Goal: Task Accomplishment & Management: Manage account settings

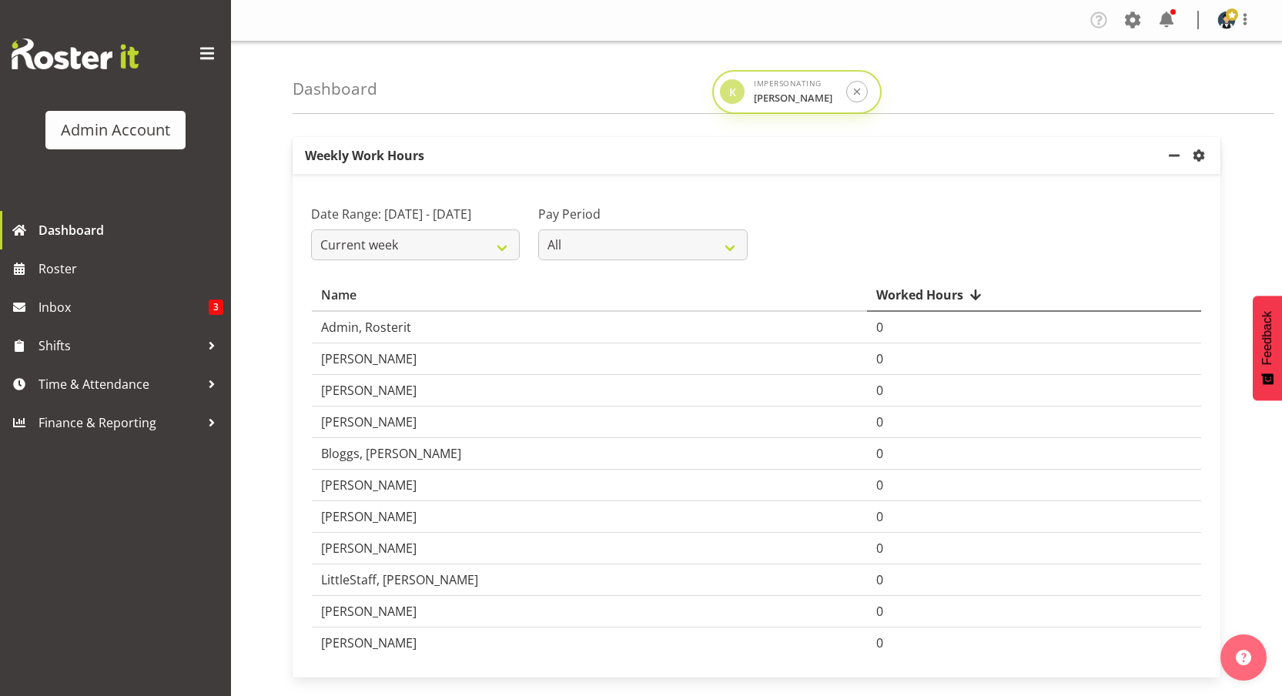
drag, startPoint x: 1106, startPoint y: 201, endPoint x: 724, endPoint y: 97, distance: 395.7
click at [724, 97] on div "K" at bounding box center [732, 91] width 25 height 25
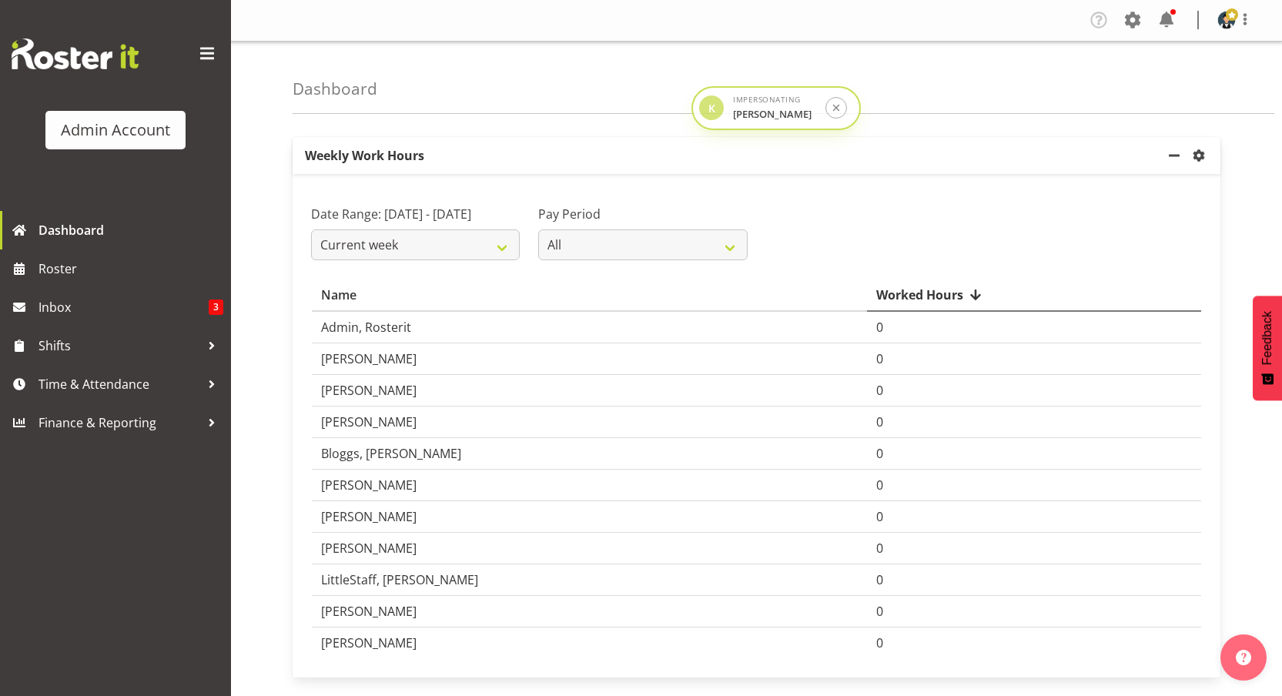
drag, startPoint x: 725, startPoint y: 97, endPoint x: 694, endPoint y: 120, distance: 38.5
click at [699, 120] on div "K" at bounding box center [711, 107] width 25 height 25
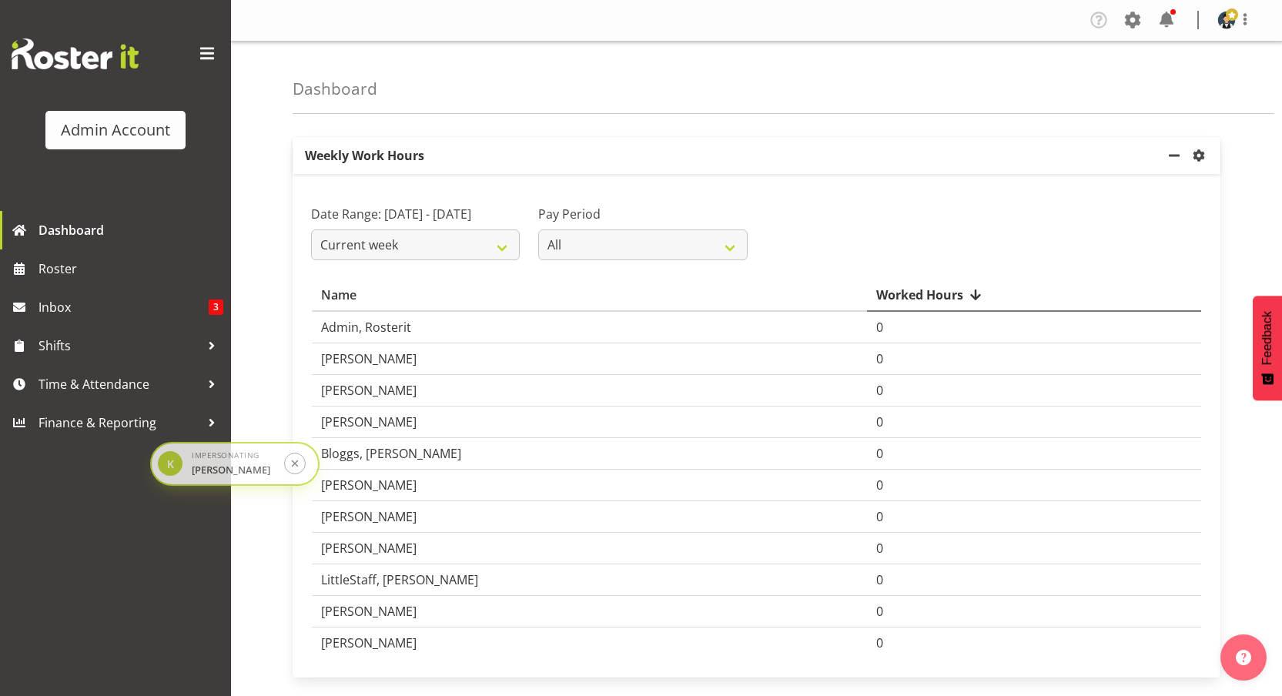
drag, startPoint x: 778, startPoint y: 125, endPoint x: 246, endPoint y: 477, distance: 638.4
click at [246, 474] on div "Impersonating Kevin Wu" at bounding box center [233, 464] width 83 height 28
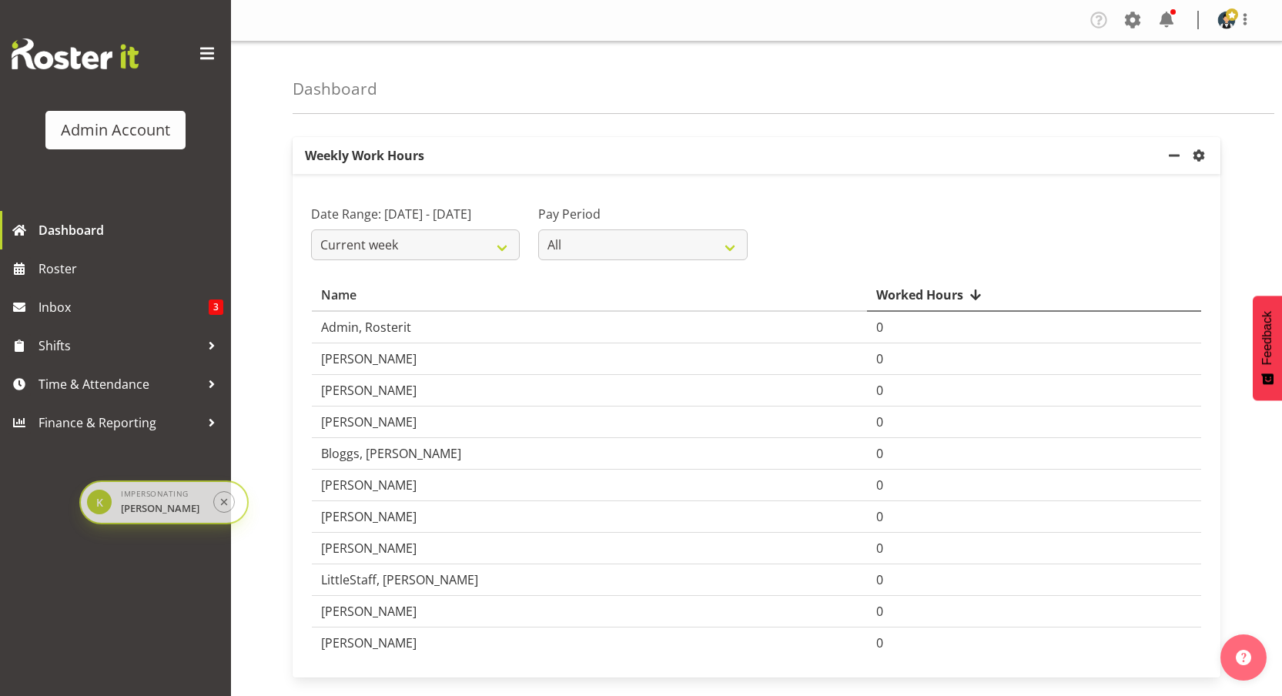
drag, startPoint x: 249, startPoint y: 470, endPoint x: 164, endPoint y: 516, distance: 96.5
click at [164, 516] on div "Impersonating Kevin Wu" at bounding box center [162, 502] width 83 height 28
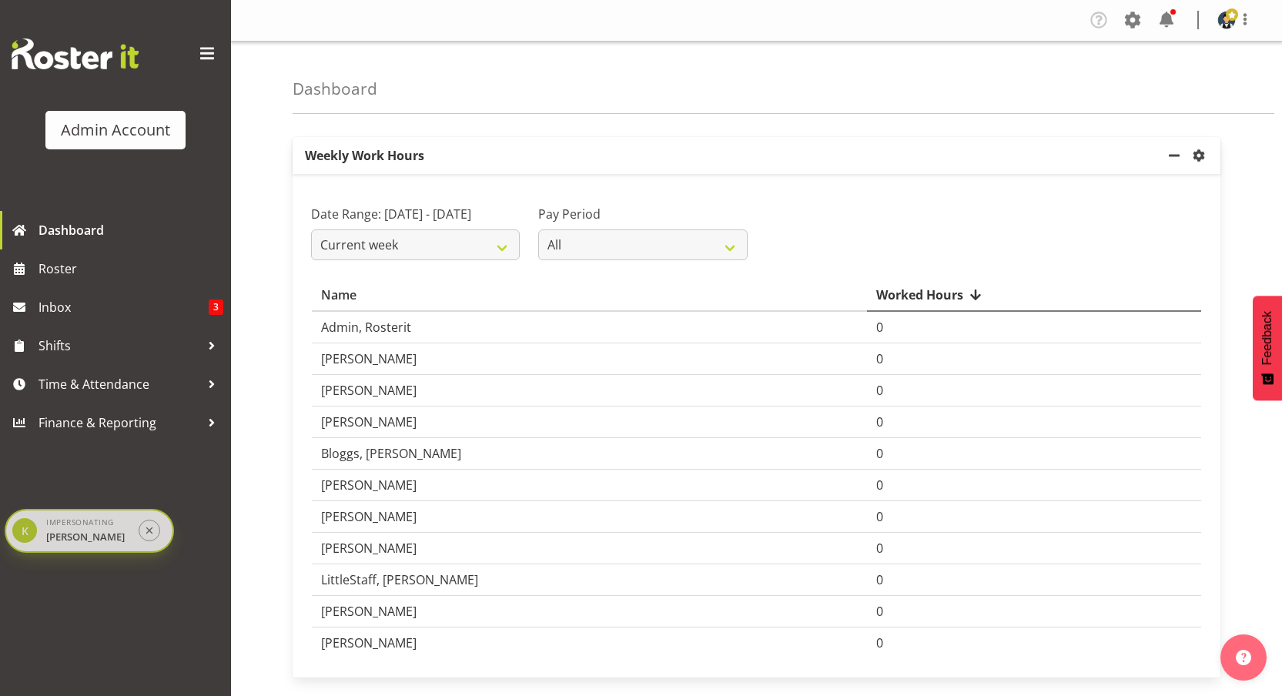
drag, startPoint x: 169, startPoint y: 517, endPoint x: 110, endPoint y: 537, distance: 62.6
click at [110, 537] on div "Impersonating Kevin Wu" at bounding box center [87, 531] width 83 height 28
drag, startPoint x: 117, startPoint y: 535, endPoint x: 131, endPoint y: 533, distance: 13.9
click at [131, 533] on div "Impersonating Kevin Wu" at bounding box center [100, 529] width 83 height 28
click at [737, 130] on div "Weekly Work Hours Week start day Monday Tuesday Wednesday Thursday Friday Satur…" at bounding box center [787, 433] width 989 height 616
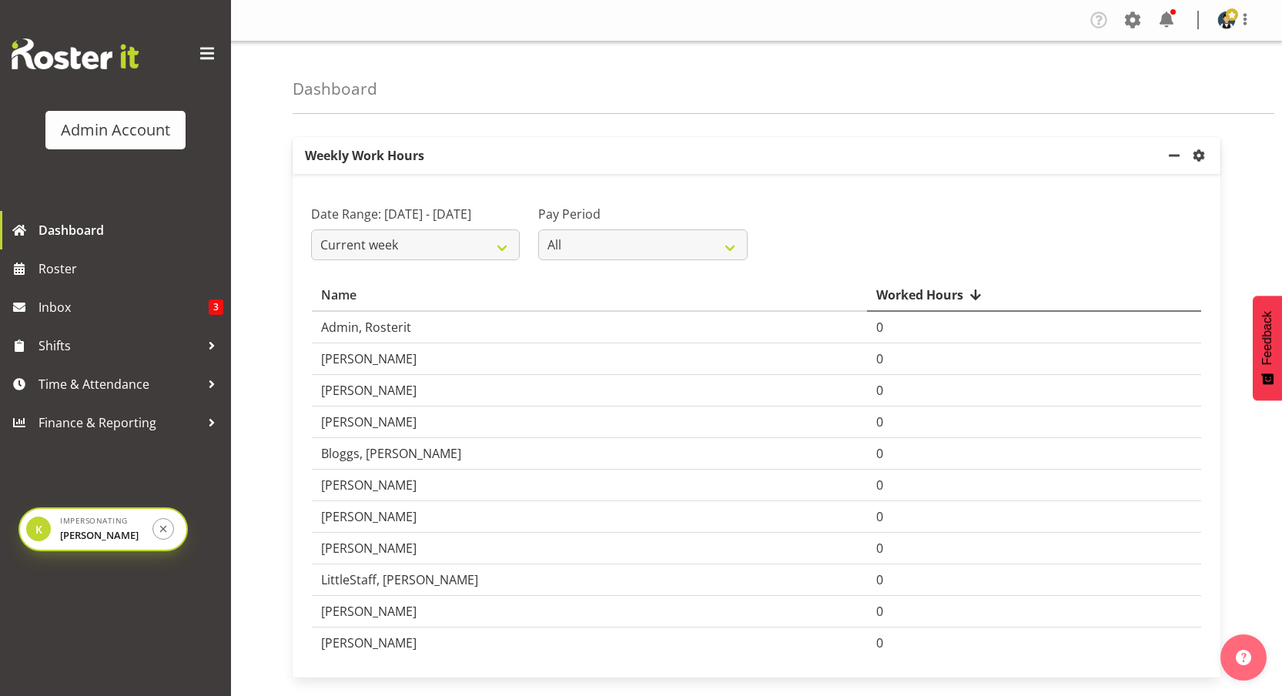
click at [211, 53] on span at bounding box center [207, 54] width 25 height 25
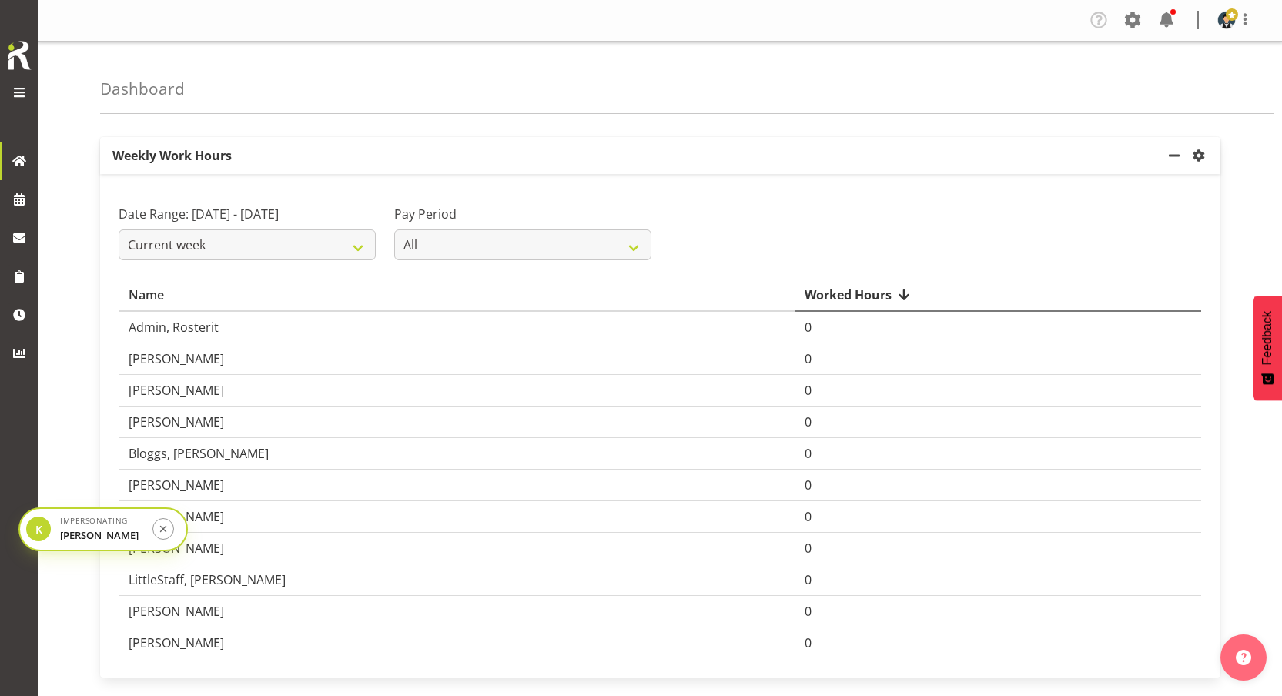
click at [22, 92] on span at bounding box center [19, 92] width 18 height 18
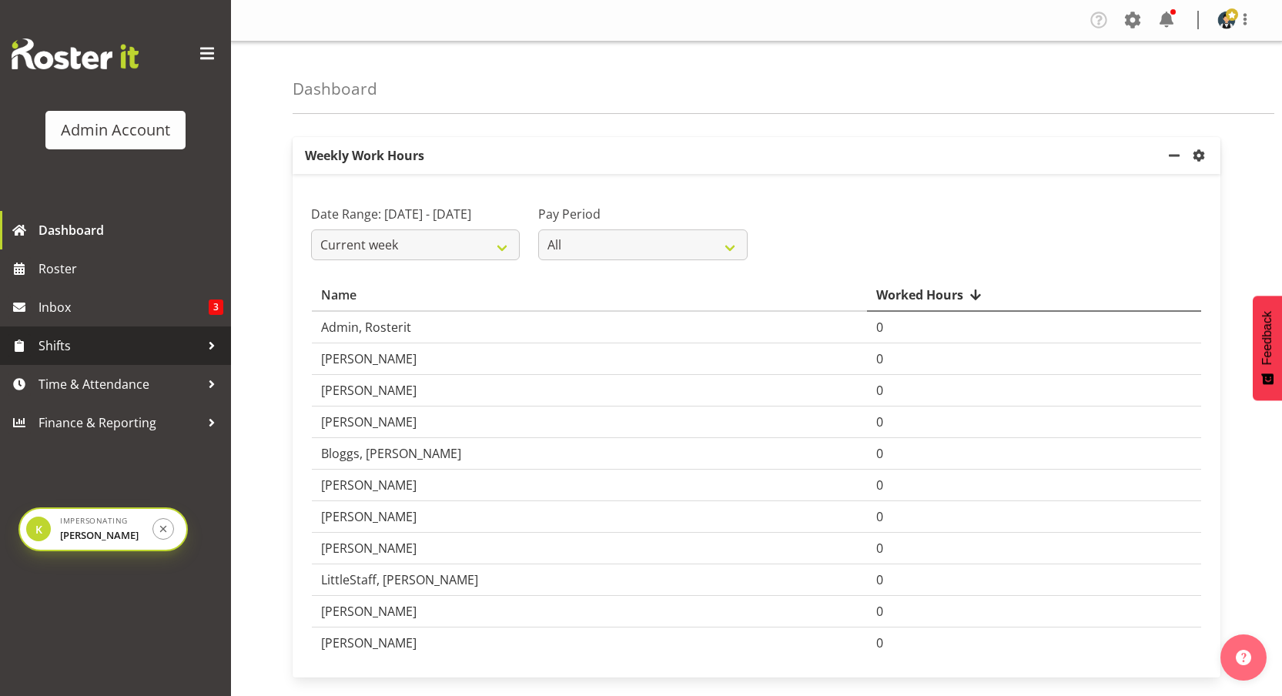
scroll to position [57, 0]
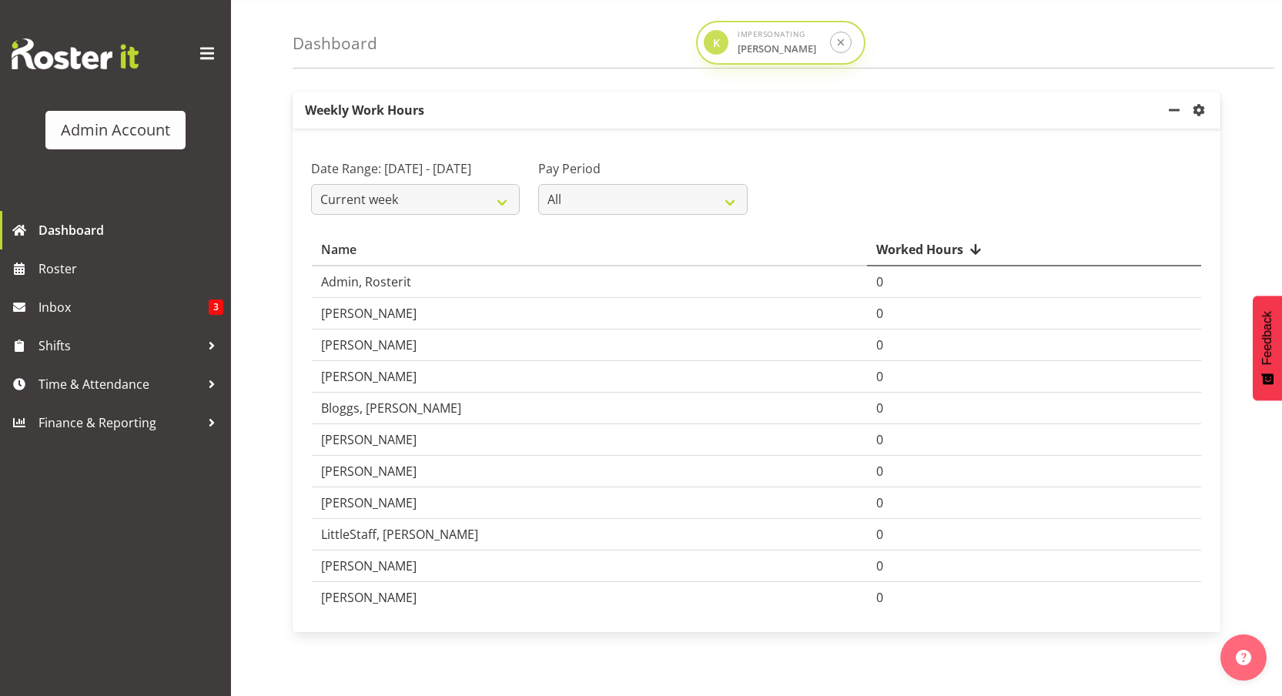
drag, startPoint x: 115, startPoint y: 523, endPoint x: 792, endPoint y: 37, distance: 834.0
click at [792, 37] on div "Impersonating Kevin Wu" at bounding box center [778, 42] width 83 height 28
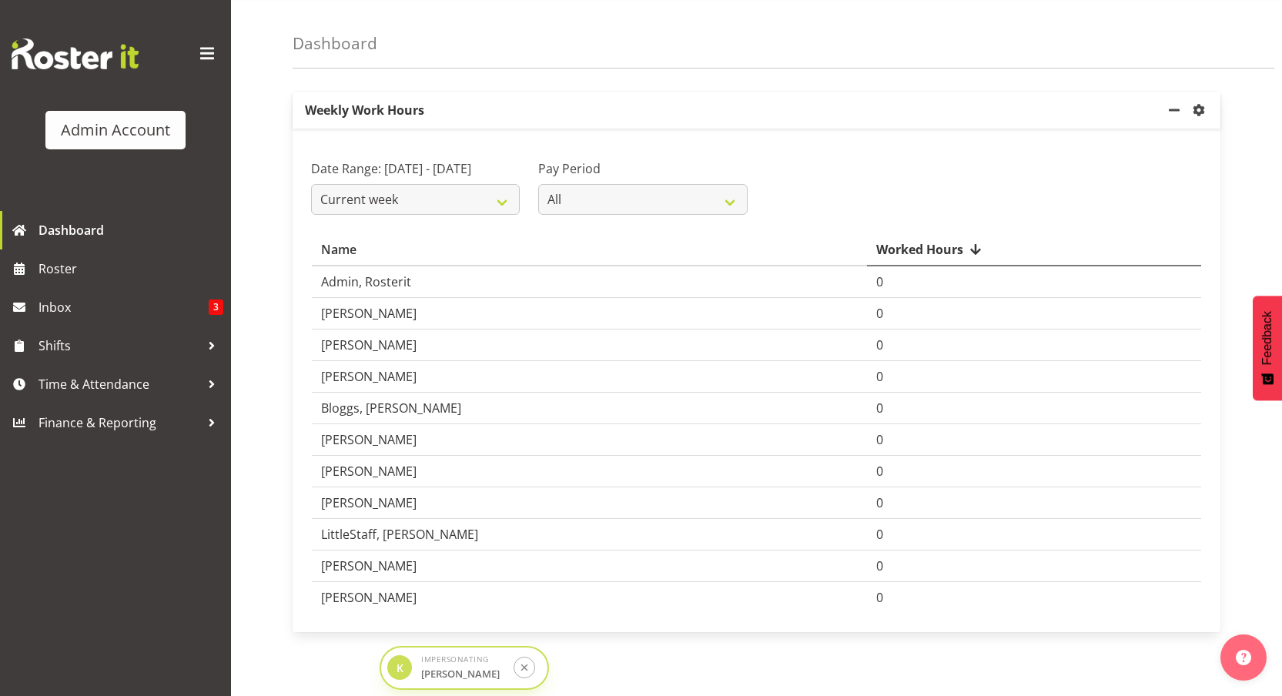
drag, startPoint x: 792, startPoint y: 37, endPoint x: 475, endPoint y: 662, distance: 701.0
click at [475, 662] on div "Impersonating Kevin Wu" at bounding box center [462, 668] width 83 height 28
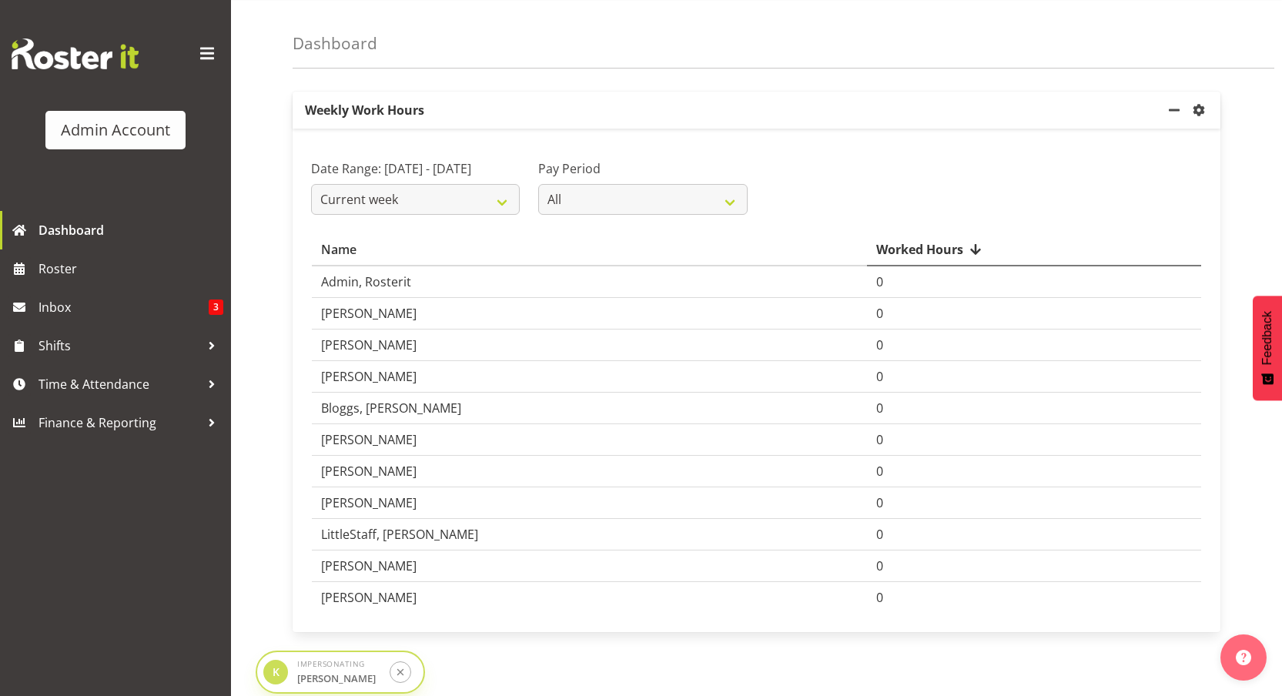
drag, startPoint x: 463, startPoint y: 669, endPoint x: 330, endPoint y: 624, distance: 140.0
click at [342, 692] on div "K Impersonating Kevin Wu" at bounding box center [340, 672] width 169 height 44
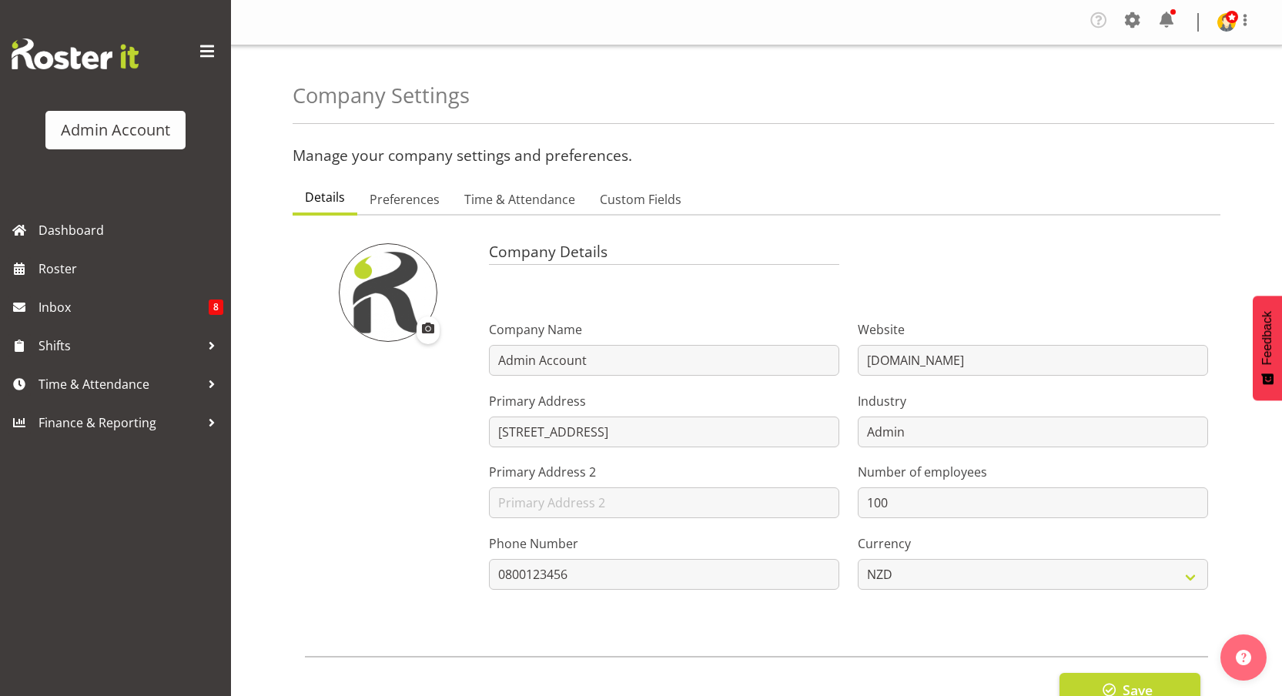
click at [972, 205] on ul "Details Preferences Time & Attendance Custom Fields" at bounding box center [757, 199] width 928 height 34
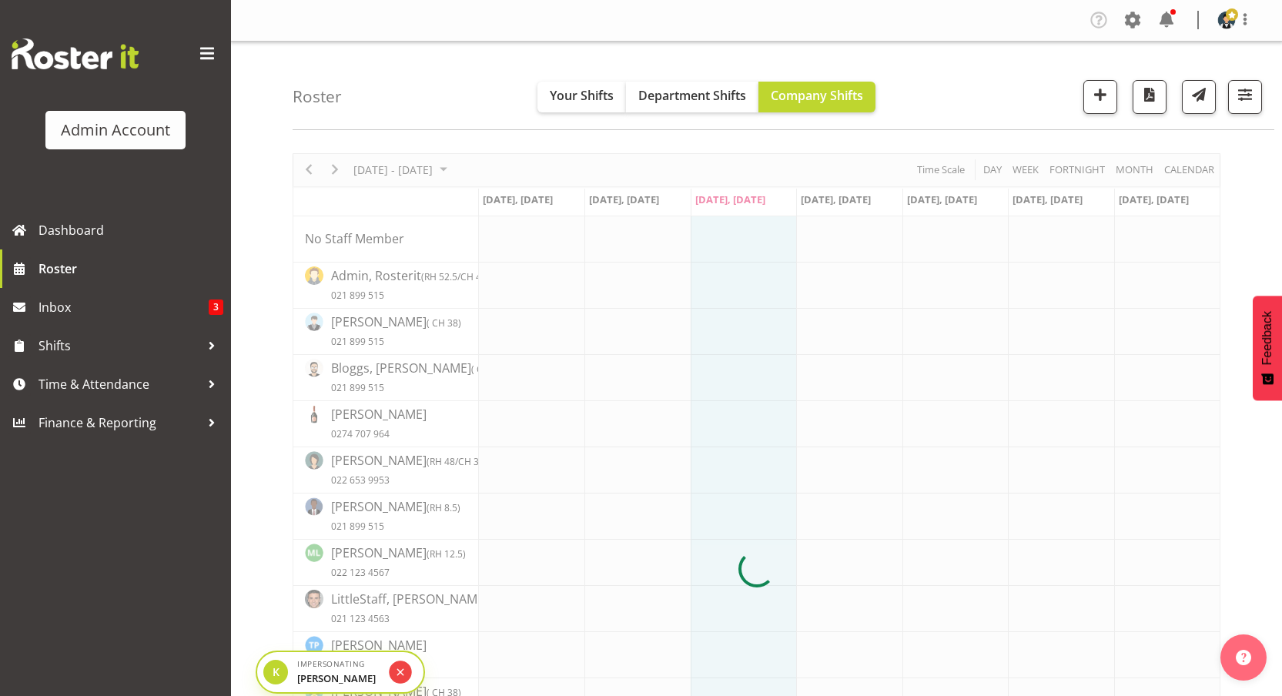
click at [400, 674] on icon "submit" at bounding box center [401, 671] width 12 height 13
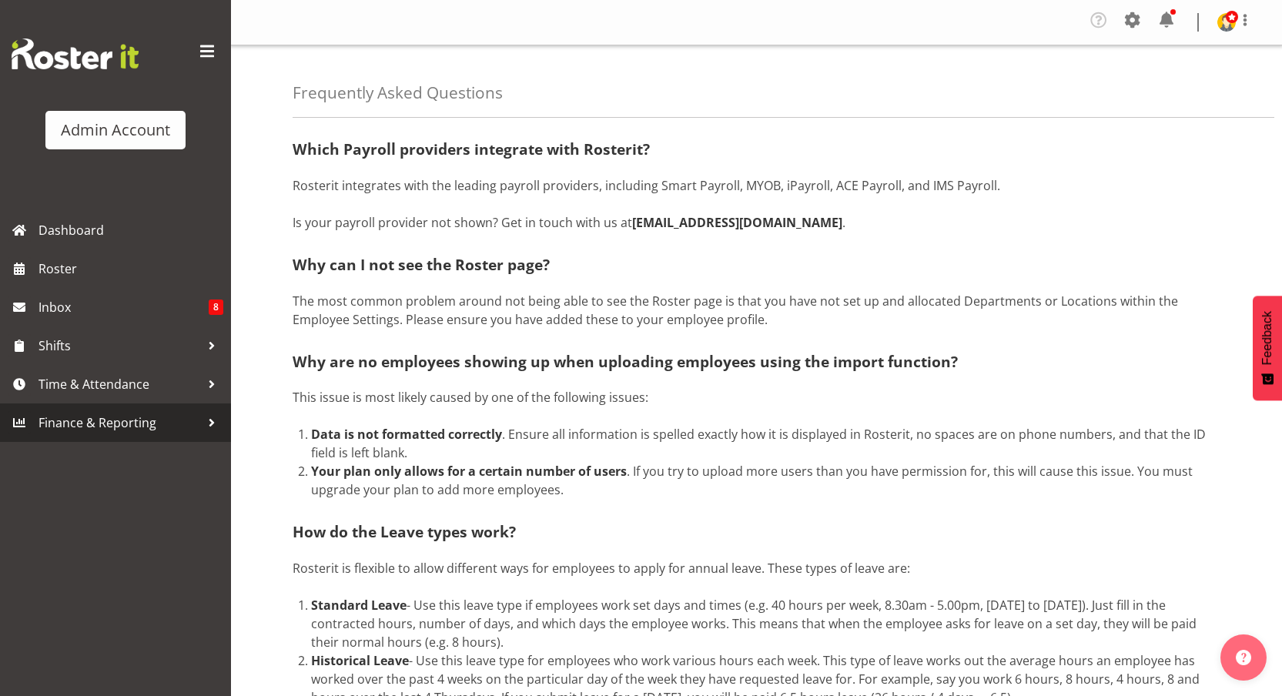
click at [151, 426] on span "Finance & Reporting" at bounding box center [119, 422] width 162 height 23
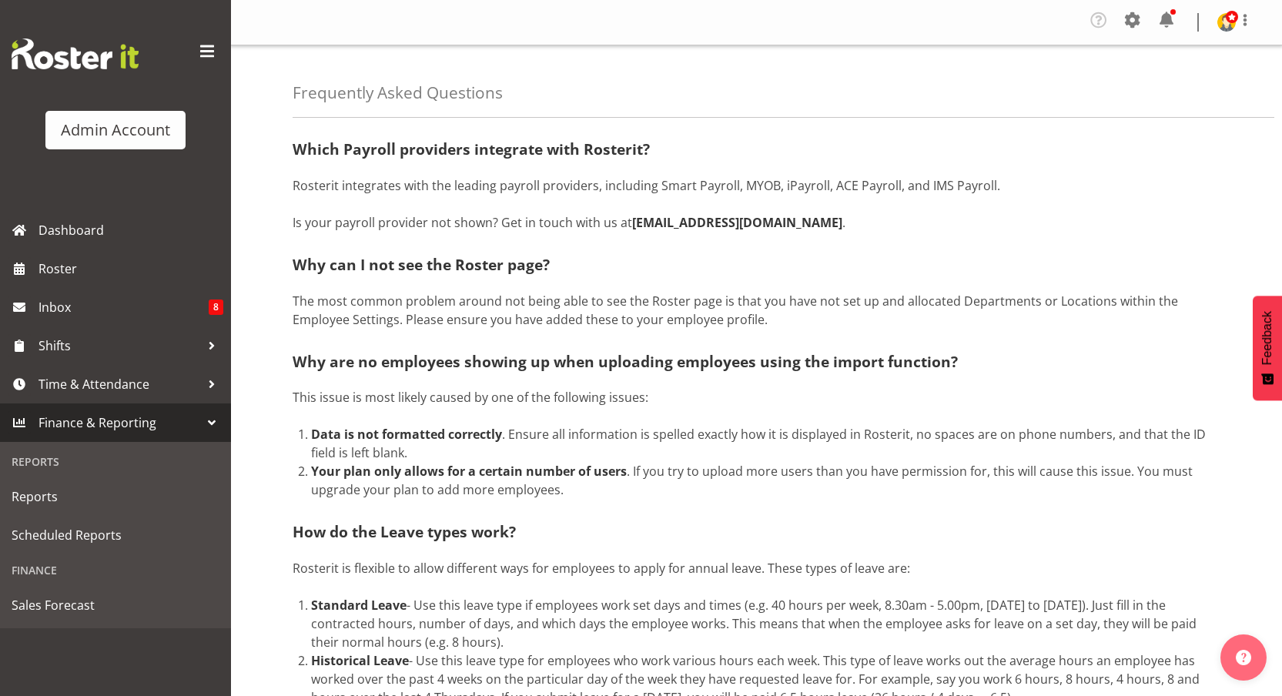
click at [151, 426] on span "Finance & Reporting" at bounding box center [119, 422] width 162 height 23
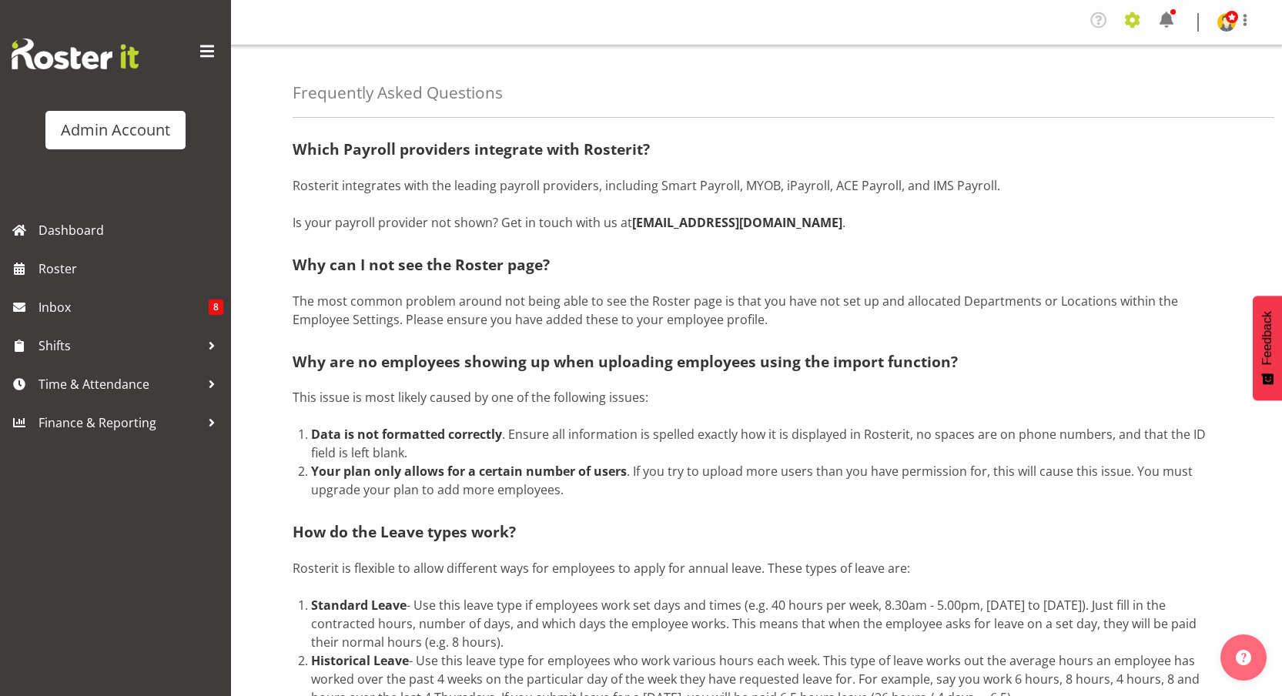
click at [1140, 18] on span at bounding box center [1132, 20] width 25 height 25
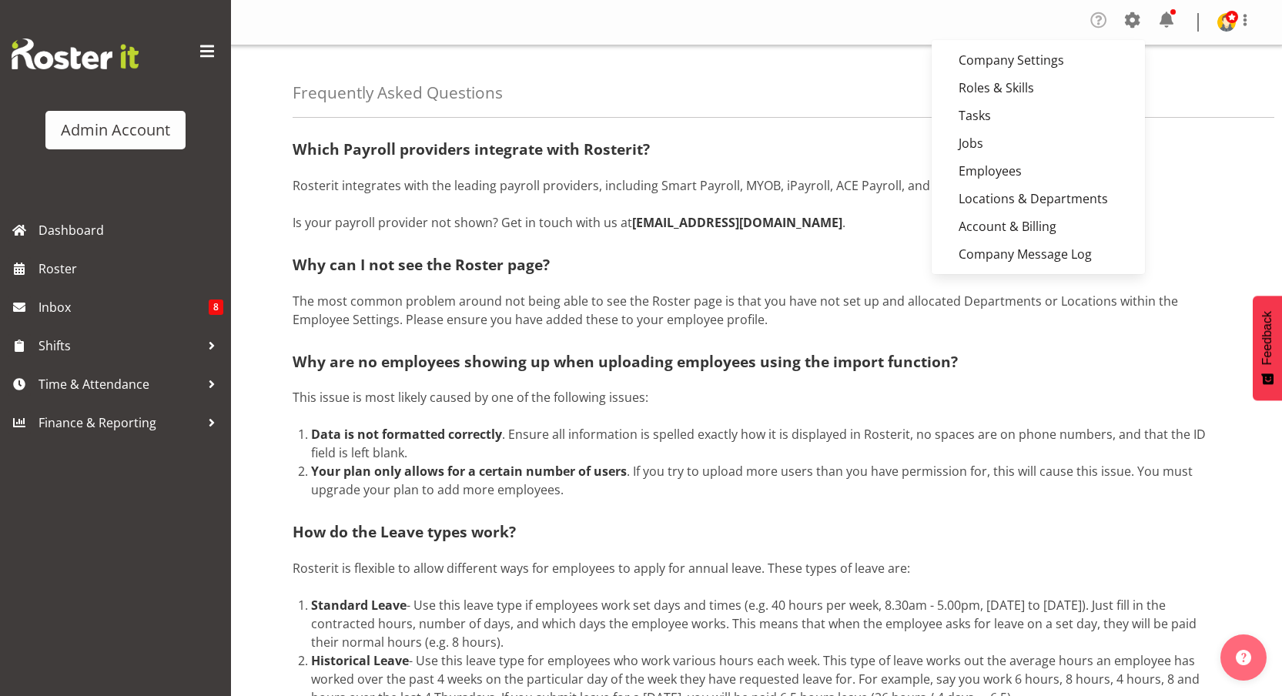
click at [1096, 19] on span at bounding box center [1098, 20] width 25 height 25
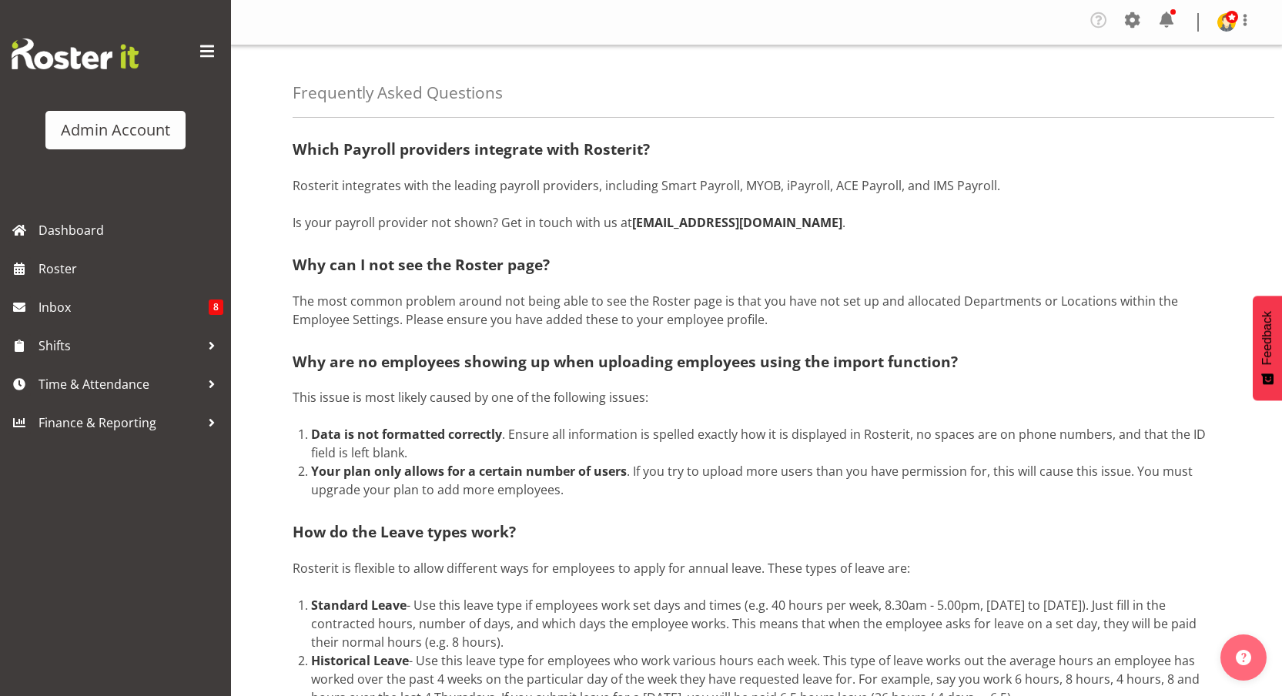
click at [1149, 23] on div "Company Settings Roles & Skills Tasks Jobs Employees Locations & Departments Ac…" at bounding box center [1176, 22] width 180 height 29
click at [1138, 23] on span at bounding box center [1132, 20] width 25 height 25
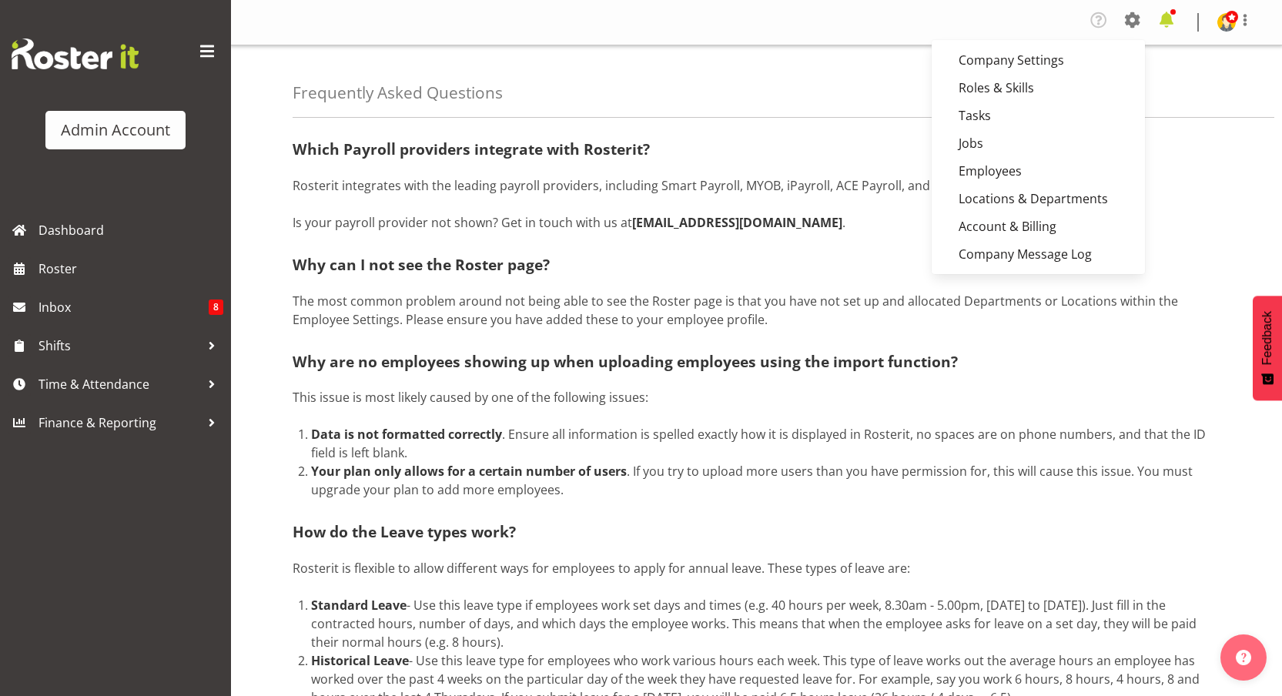
click at [1167, 22] on span at bounding box center [1166, 20] width 25 height 25
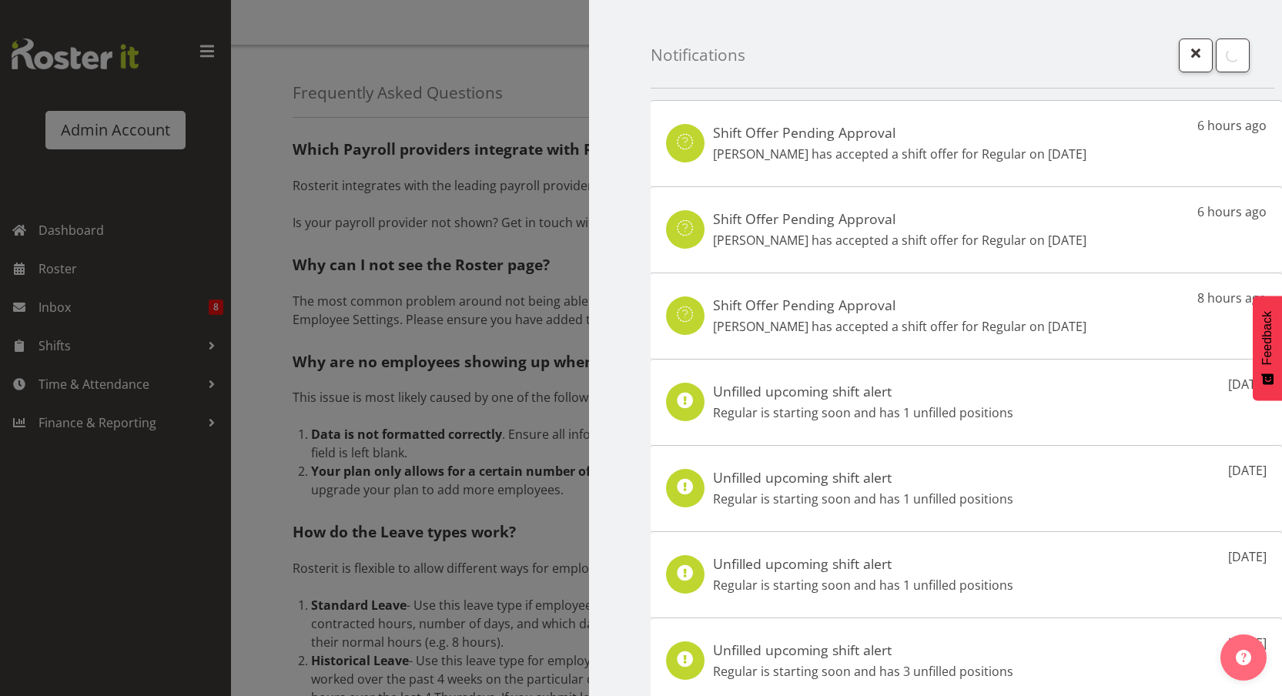
click at [1167, 22] on div "Notifications" at bounding box center [962, 44] width 624 height 89
click at [1186, 58] on span "button" at bounding box center [1196, 53] width 20 height 20
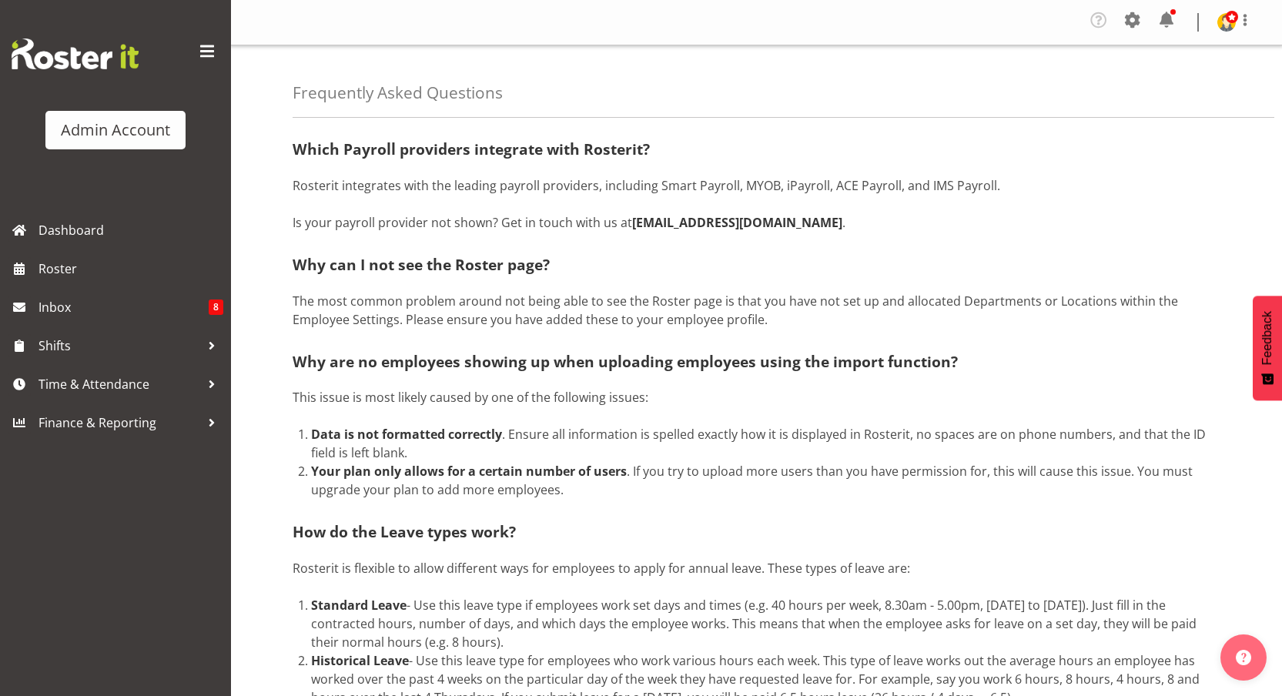
click at [1220, 32] on div at bounding box center [641, 348] width 1282 height 696
click at [1222, 29] on img at bounding box center [1226, 22] width 18 height 18
click at [48, 426] on span "Finance & Reporting" at bounding box center [119, 422] width 162 height 23
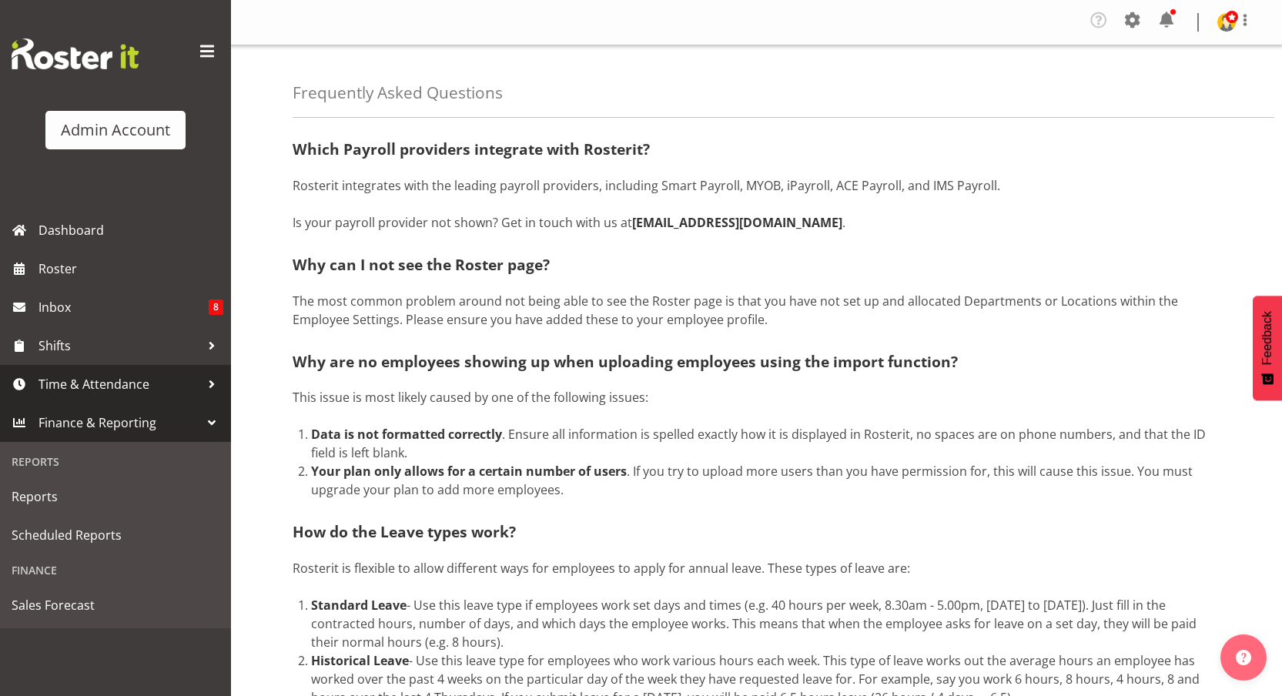
click at [104, 386] on span "Time & Attendance" at bounding box center [119, 384] width 162 height 23
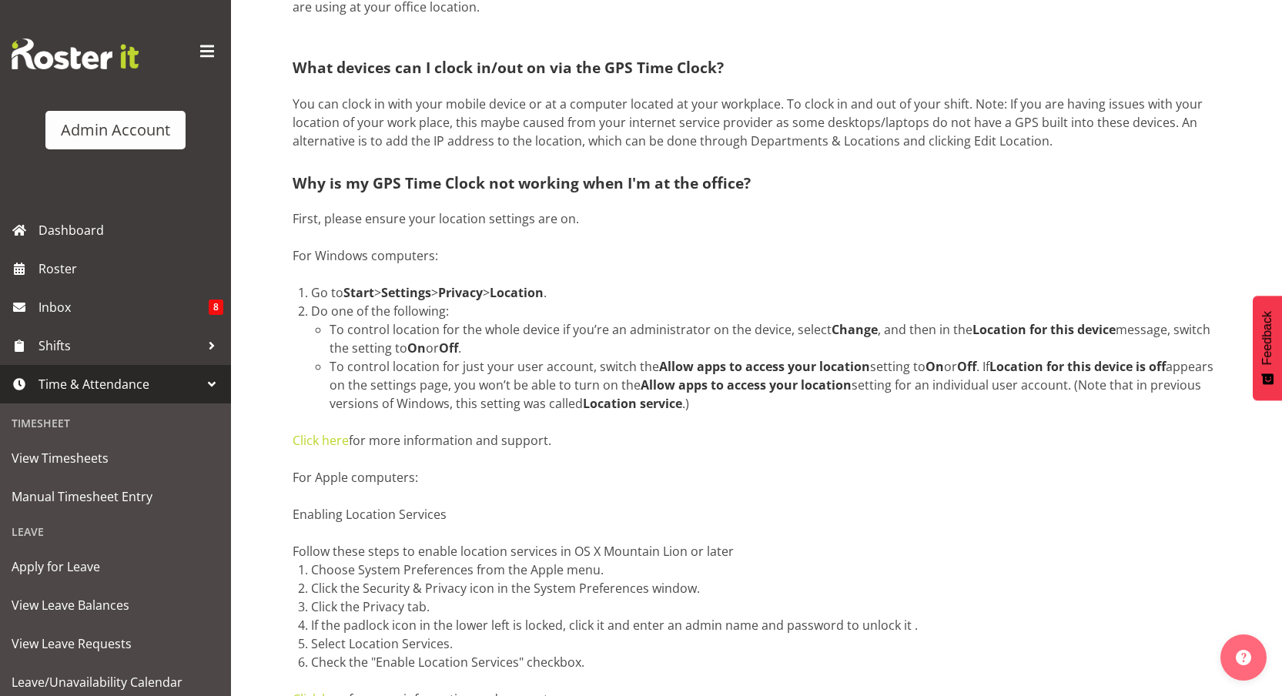
scroll to position [2784, 0]
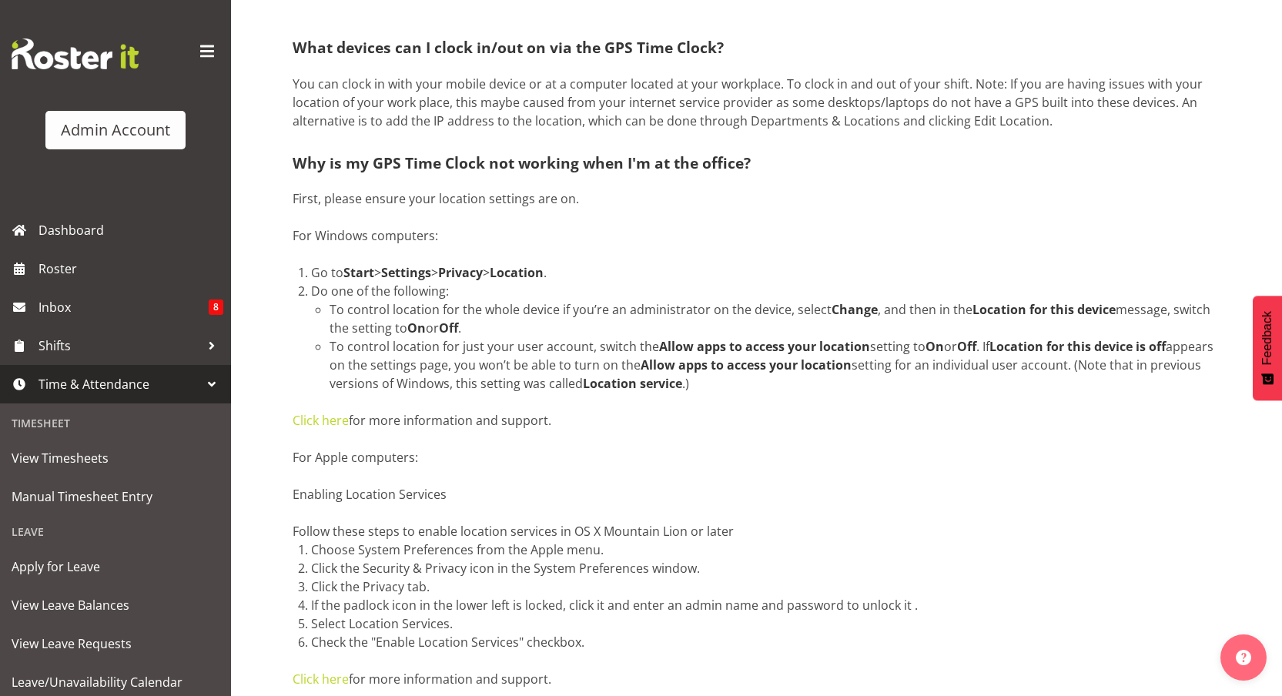
click at [772, 201] on div "First, please ensure your location settings are on. For Windows computers:" at bounding box center [757, 226] width 928 height 74
click at [84, 269] on span "Roster" at bounding box center [130, 268] width 185 height 23
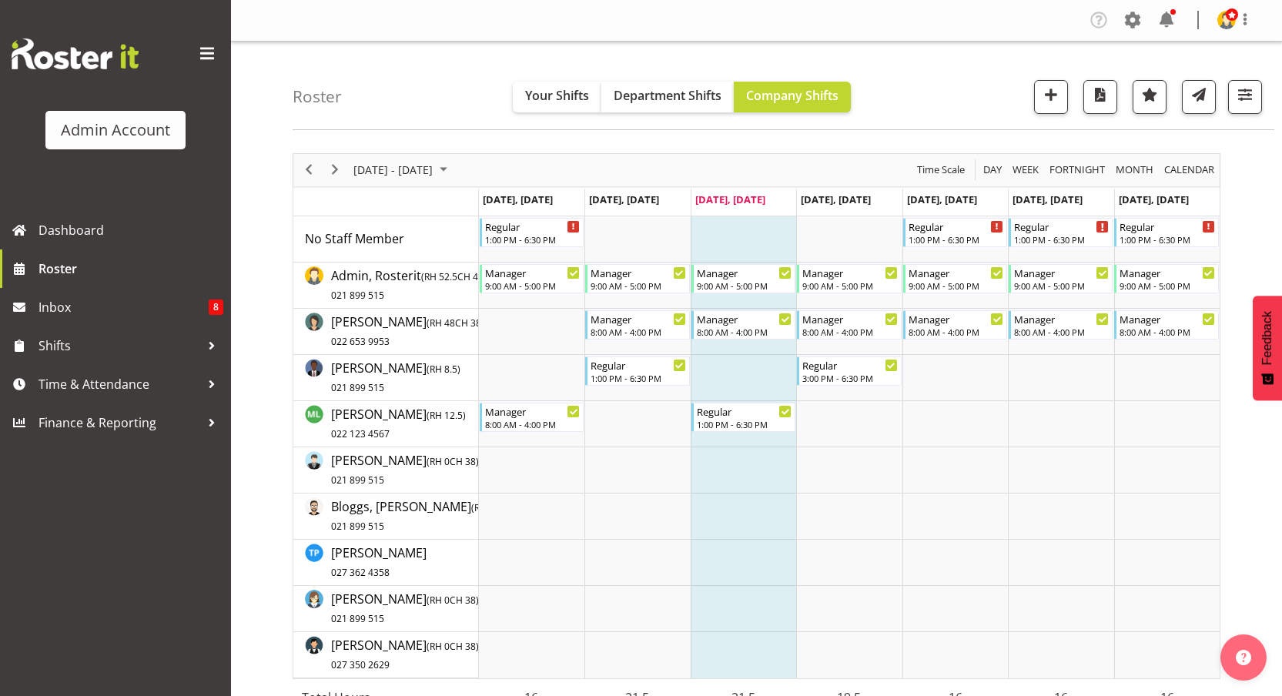
scroll to position [183, 0]
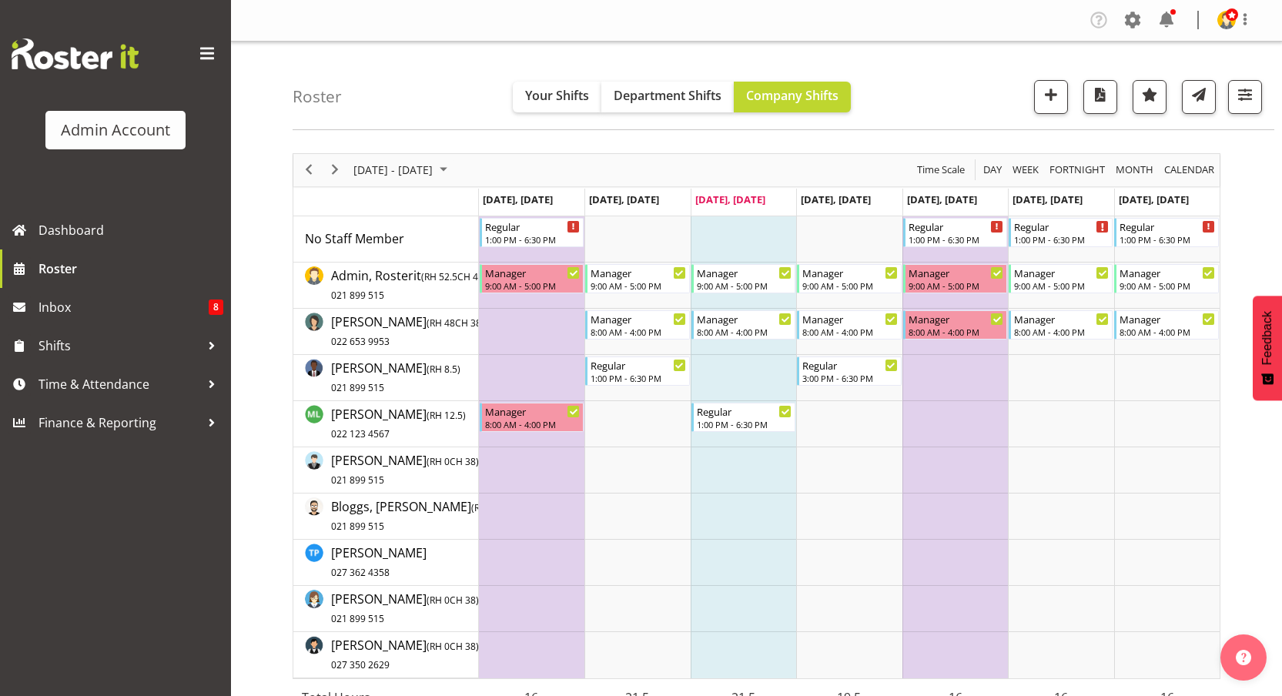
click at [577, 196] on td "Sep 8, Monday" at bounding box center [531, 203] width 105 height 28
click at [530, 200] on span "Sep 8, Monday" at bounding box center [518, 199] width 70 height 14
click at [530, 200] on span "[DATE], [DATE]" at bounding box center [518, 199] width 70 height 14
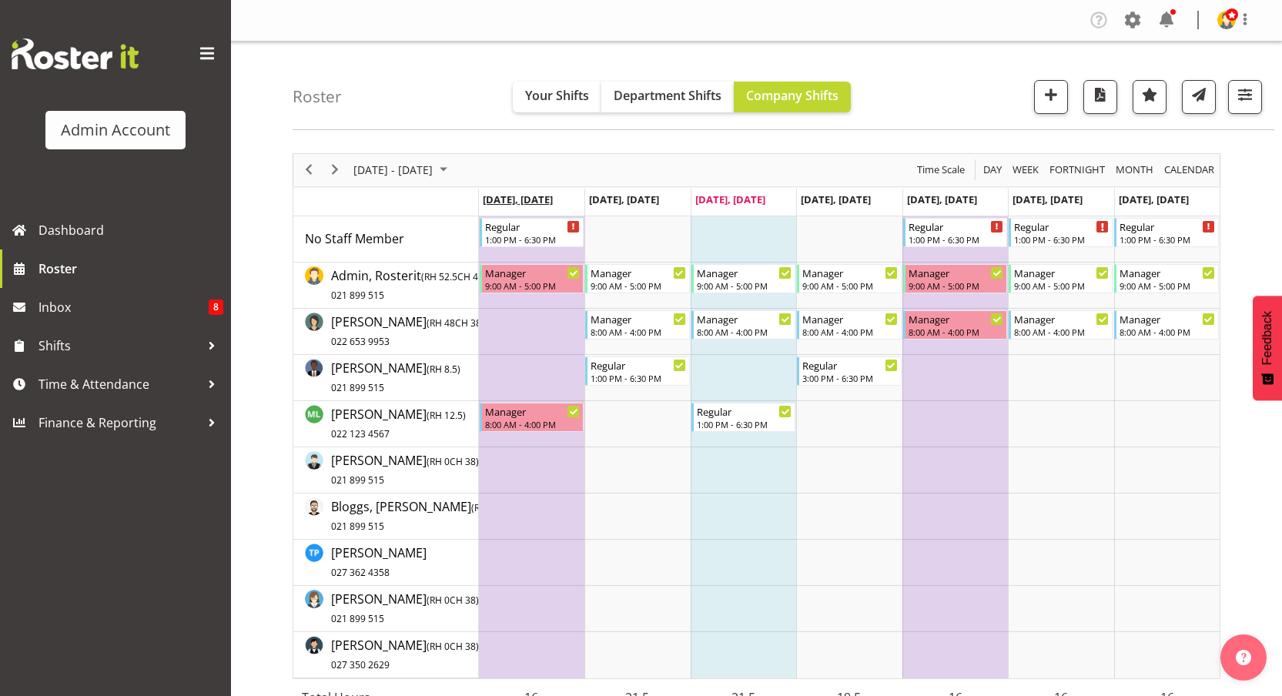
click at [530, 200] on span "Sep 8, Monday" at bounding box center [518, 199] width 70 height 14
click at [928, 200] on span "[DATE], [DATE]" at bounding box center [942, 199] width 70 height 14
click at [564, 199] on td "[DATE], [DATE]" at bounding box center [531, 203] width 105 height 28
click at [518, 282] on div "9:00 AM - 5:00 PM" at bounding box center [532, 285] width 95 height 12
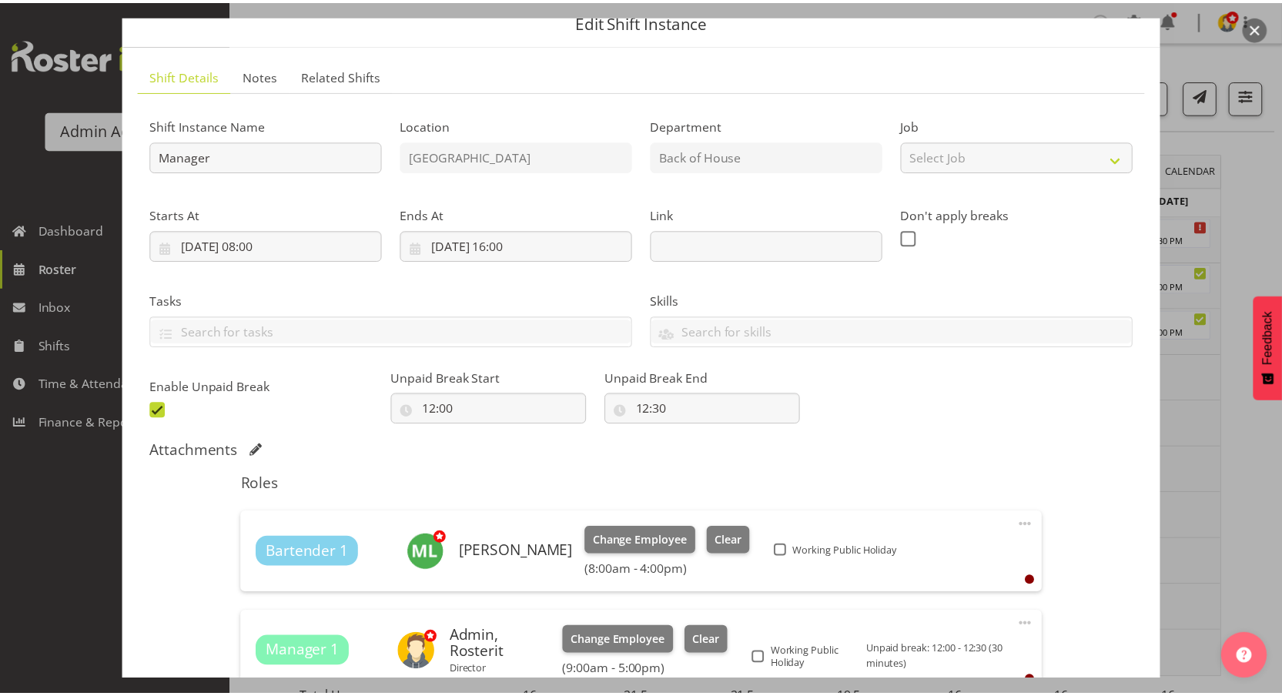
scroll to position [74, 0]
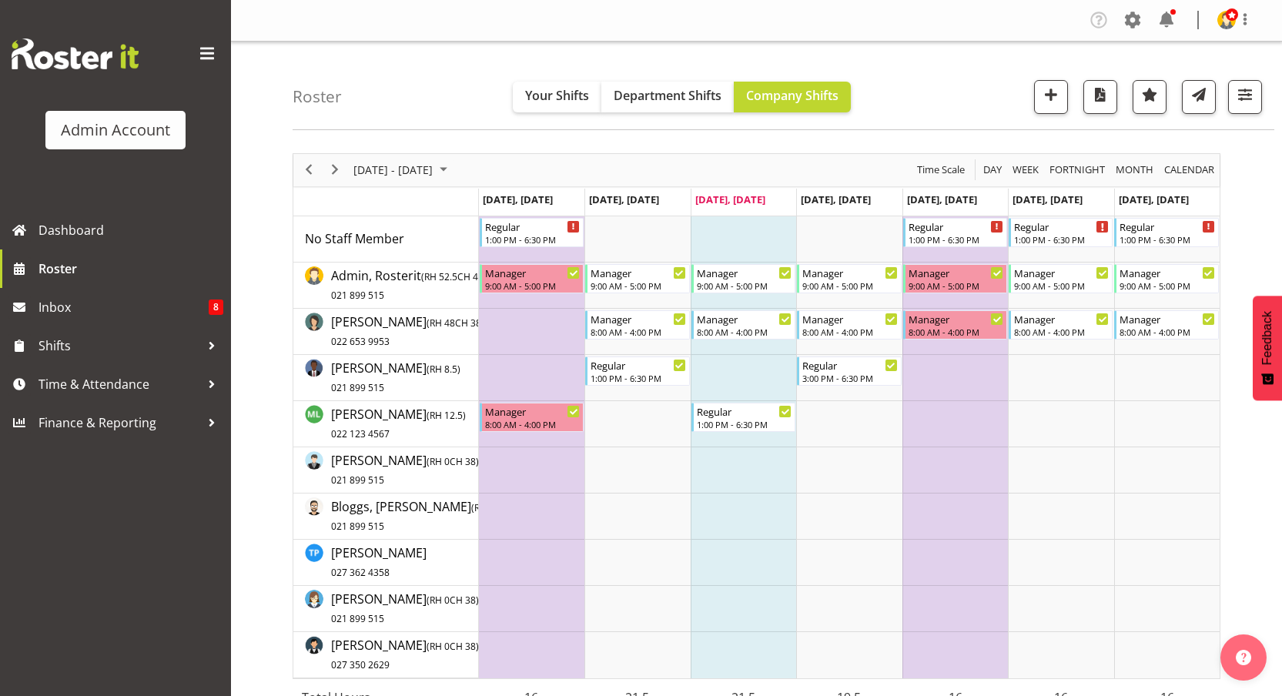
click at [947, 108] on div "Roster Your Shifts Department Shifts Company Shifts 2 Locations Clear Auckland …" at bounding box center [784, 86] width 982 height 89
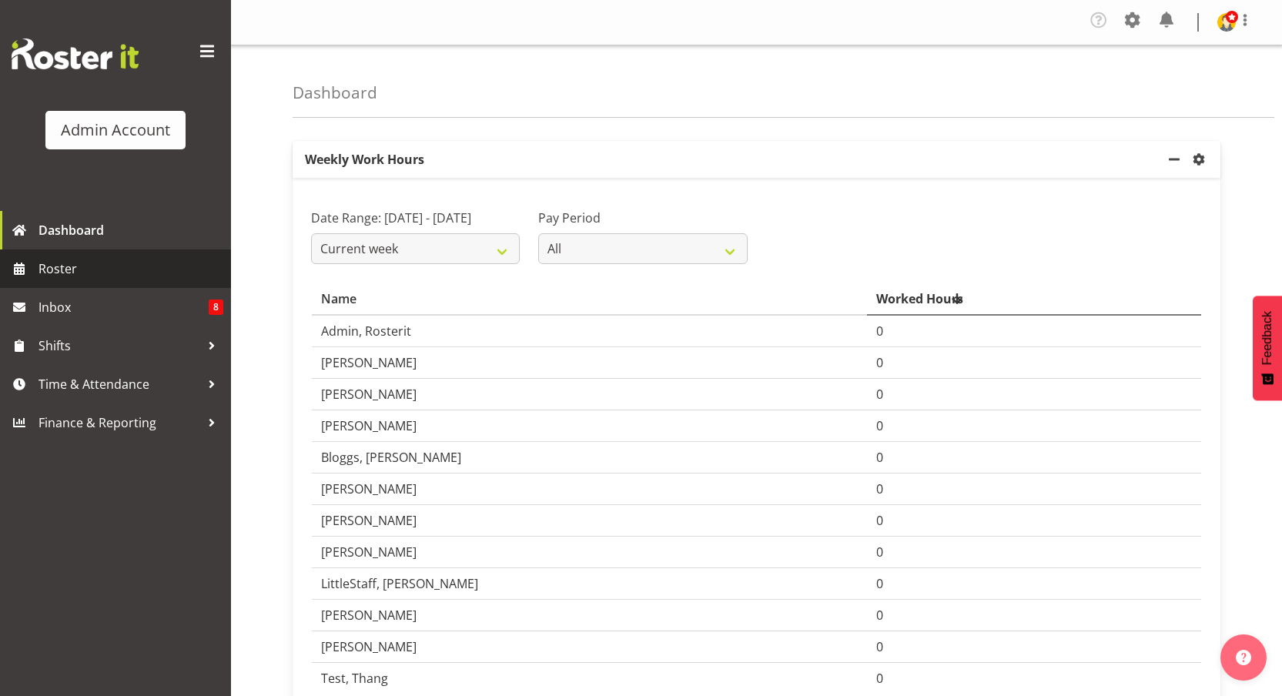
click at [92, 280] on link "Roster" at bounding box center [115, 268] width 231 height 38
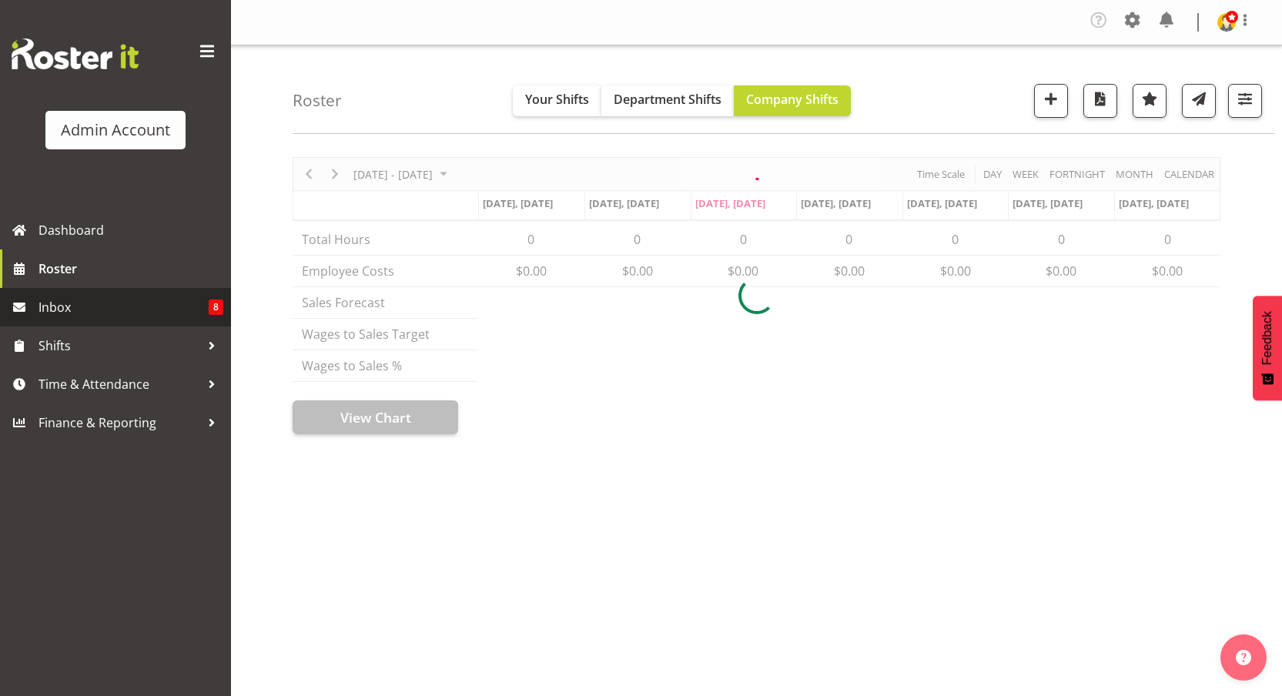
click at [69, 309] on span "Inbox" at bounding box center [123, 307] width 170 height 23
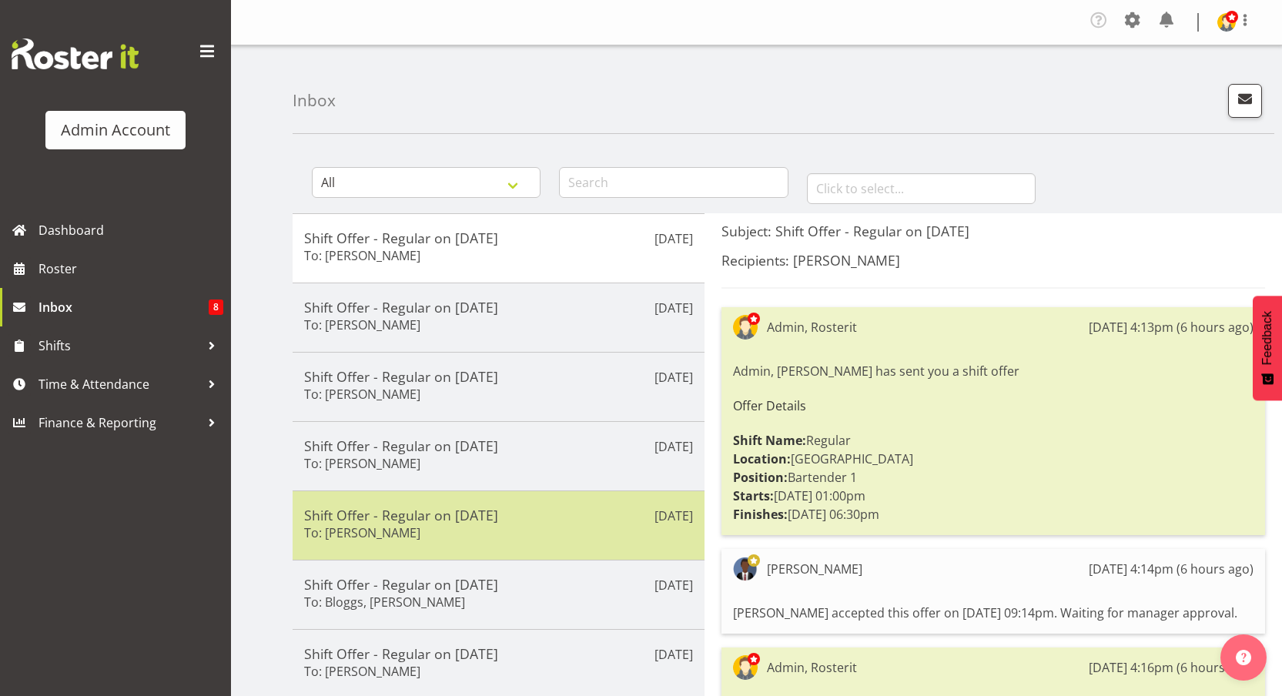
scroll to position [267, 0]
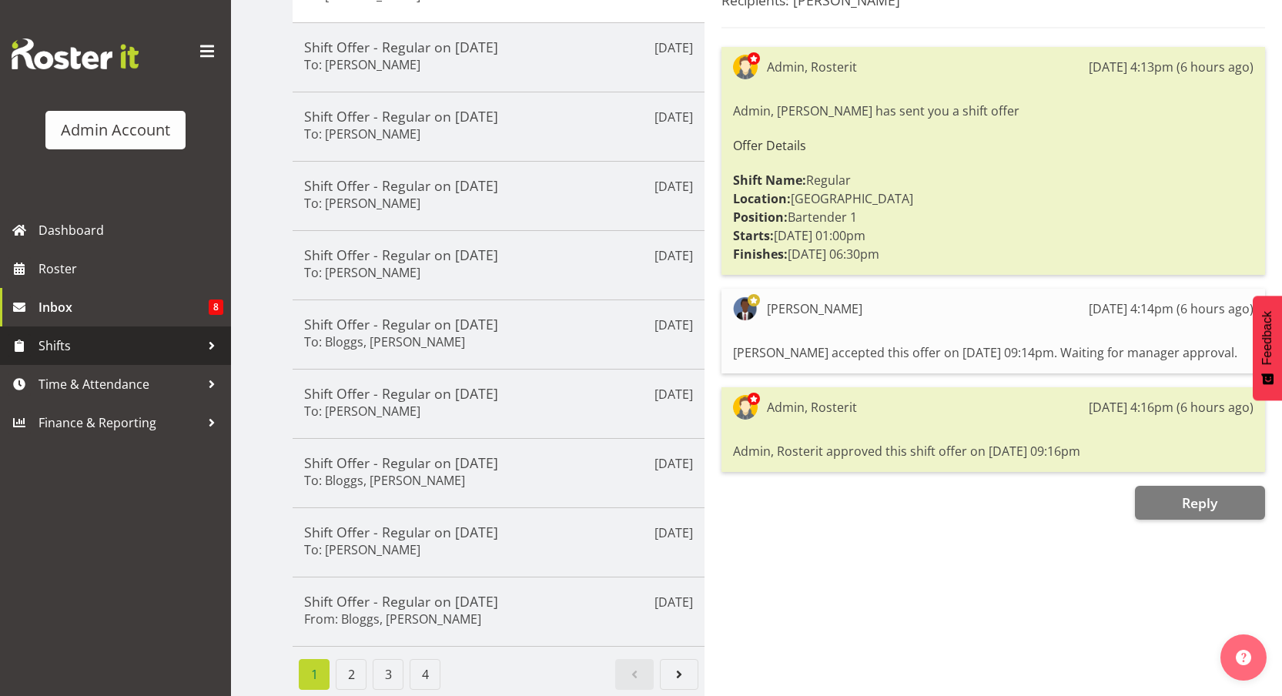
click at [44, 351] on span "Shifts" at bounding box center [119, 345] width 162 height 23
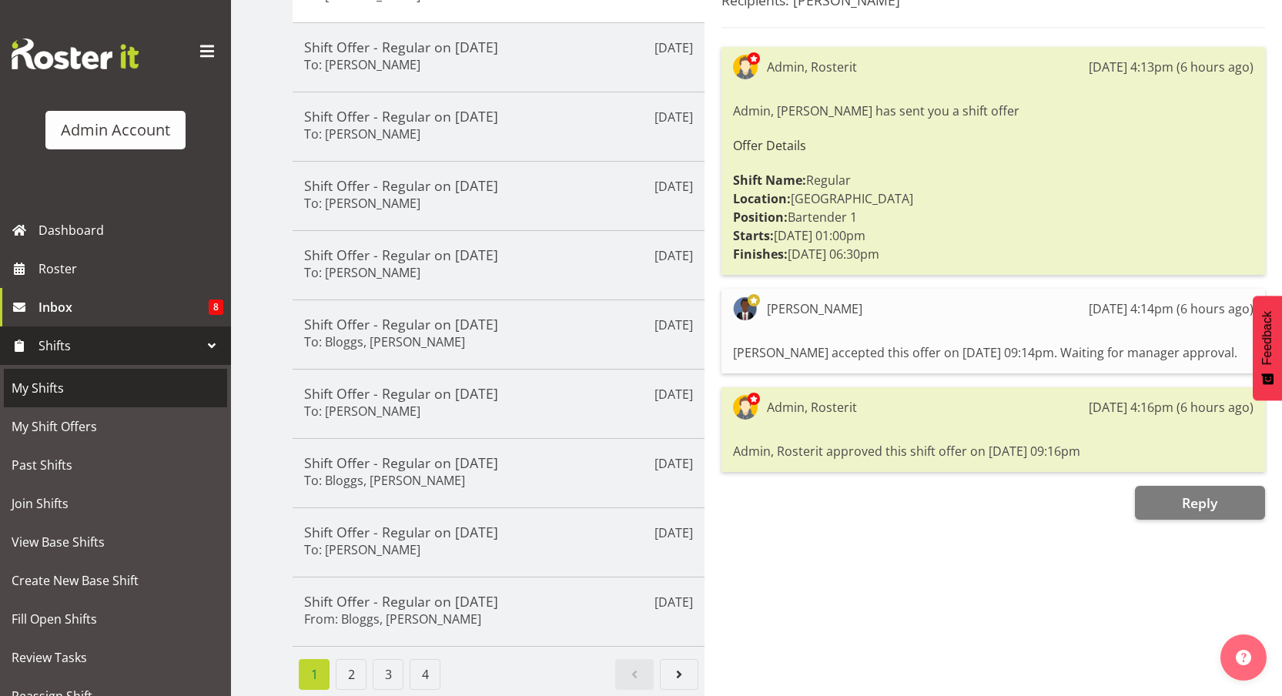
click at [81, 406] on link "My Shifts" at bounding box center [115, 388] width 223 height 38
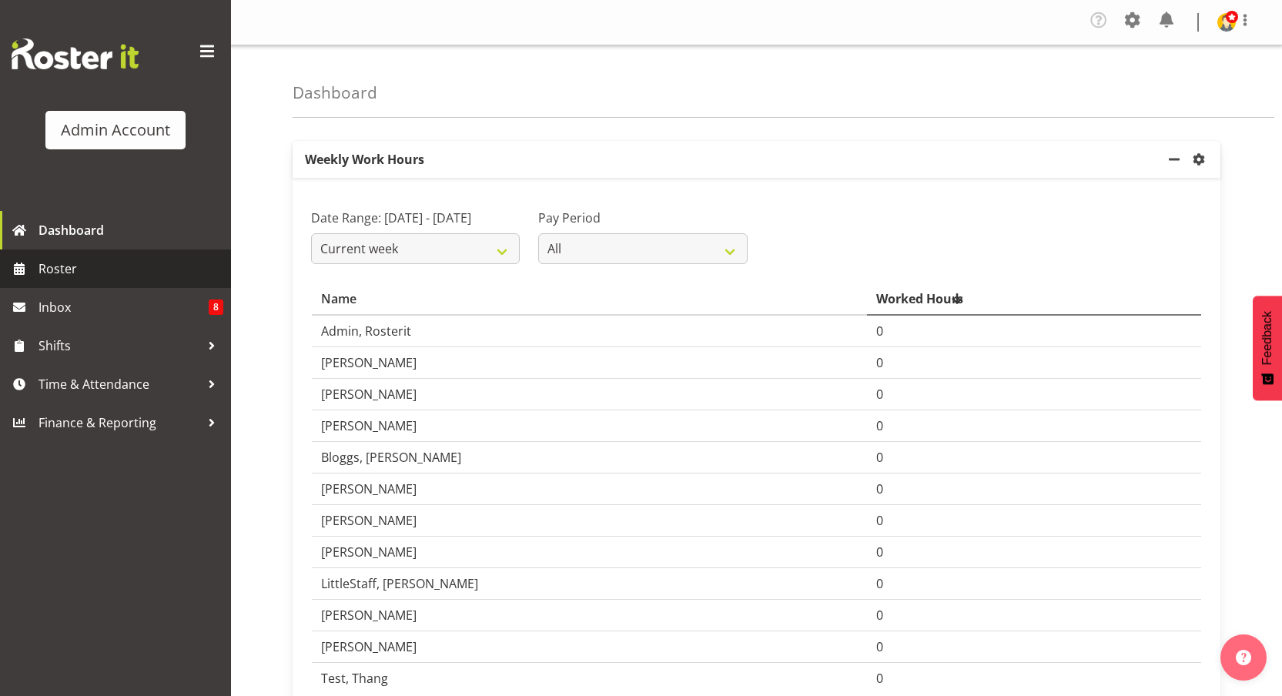
click at [77, 276] on span "Roster" at bounding box center [130, 268] width 185 height 23
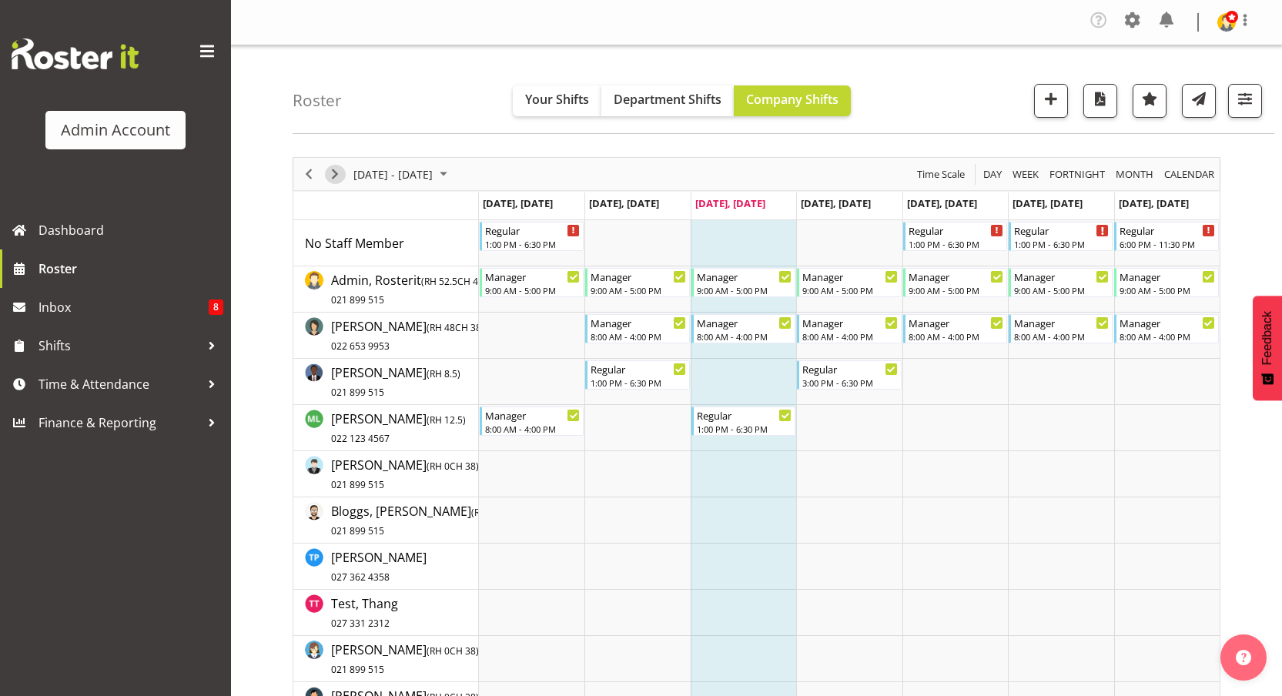
click at [333, 171] on span "Next" at bounding box center [335, 174] width 18 height 19
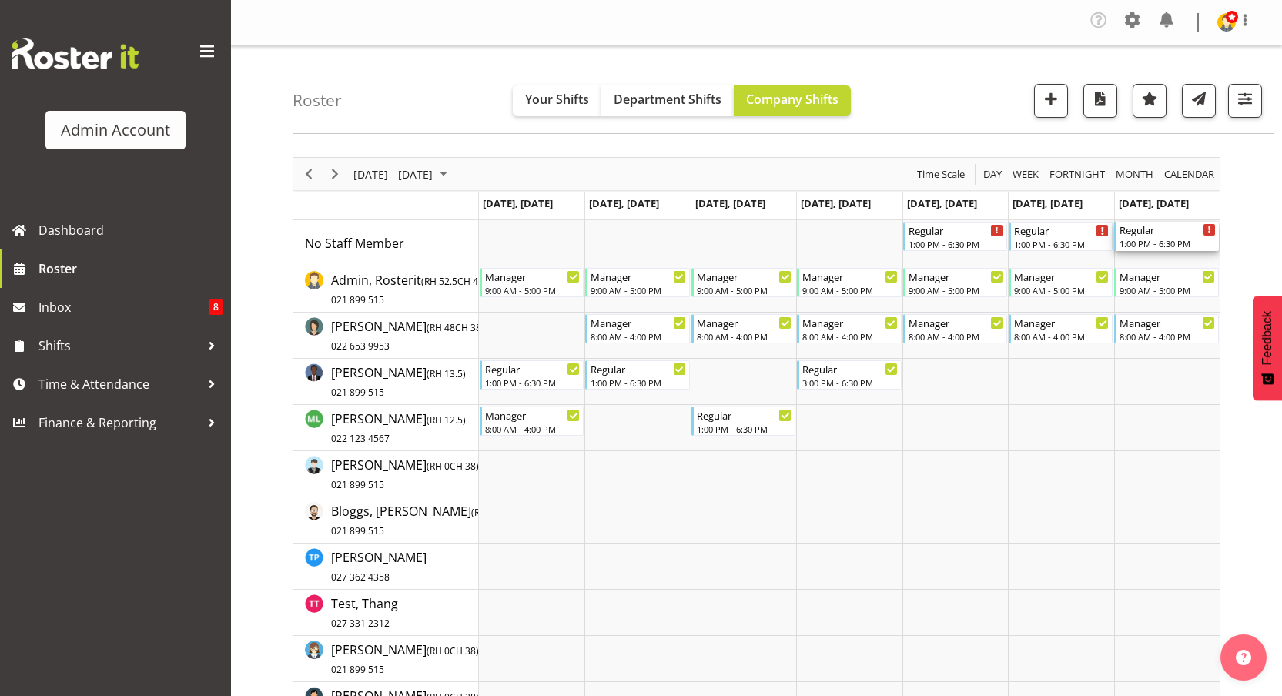
click at [1175, 237] on div "1:00 PM - 6:30 PM" at bounding box center [1166, 243] width 95 height 12
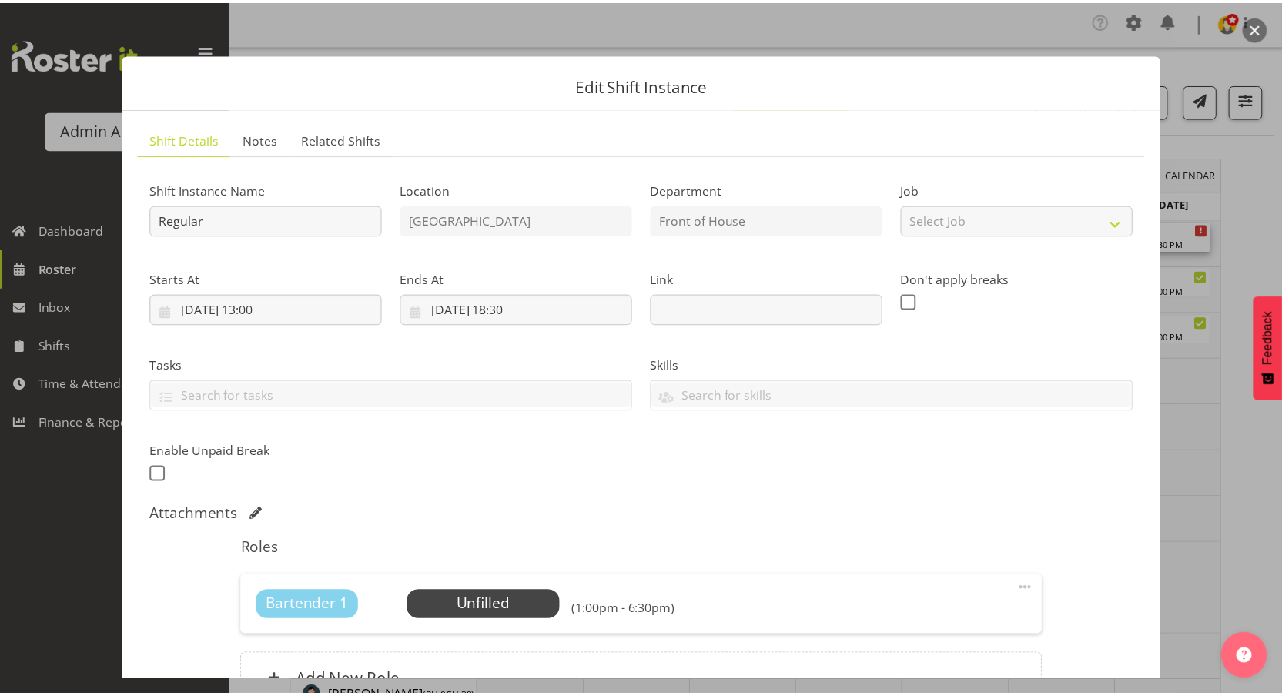
scroll to position [163, 0]
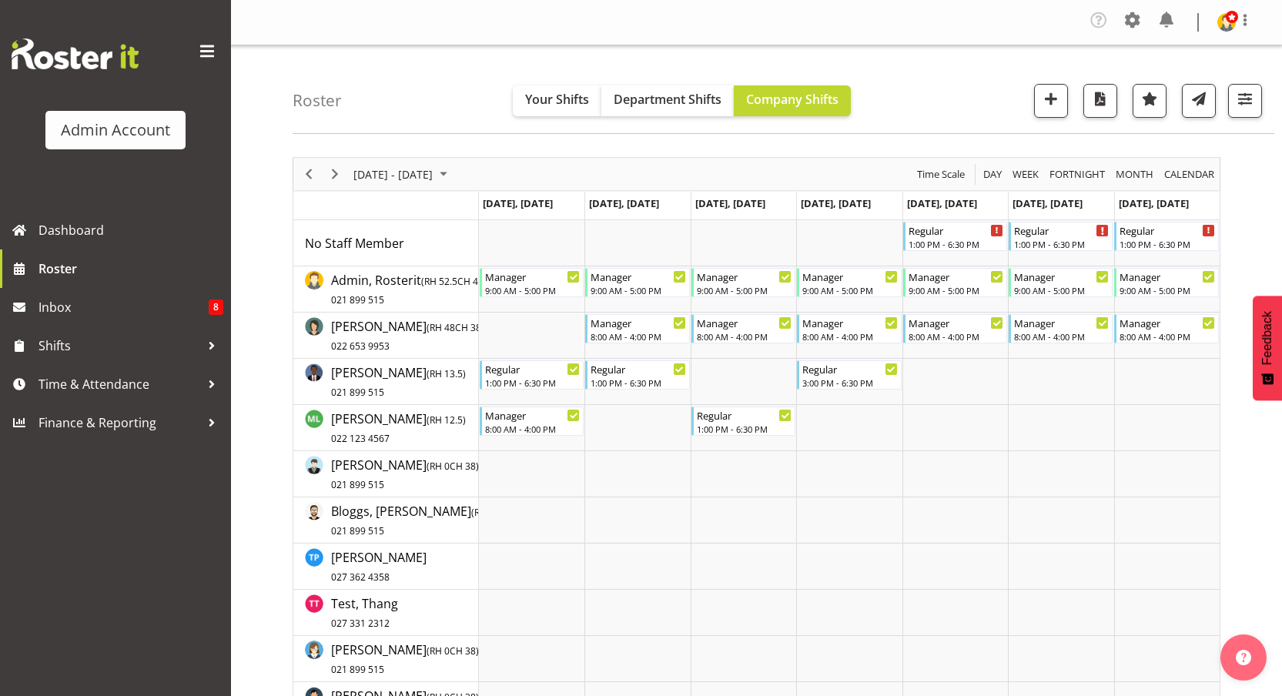
click at [376, 45] on div "Roster Your Shifts Department Shifts Company Shifts 2 Locations Clear [GEOGRAPH…" at bounding box center [784, 89] width 982 height 89
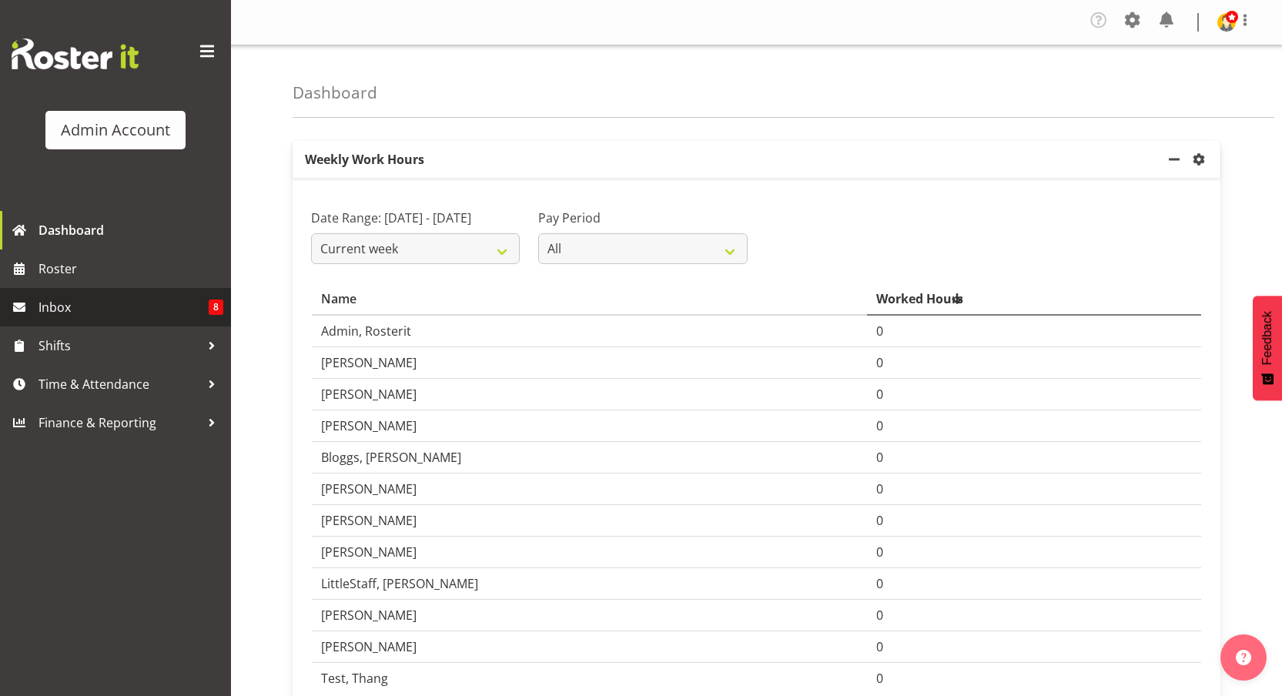
click at [54, 310] on span "Inbox" at bounding box center [123, 307] width 170 height 23
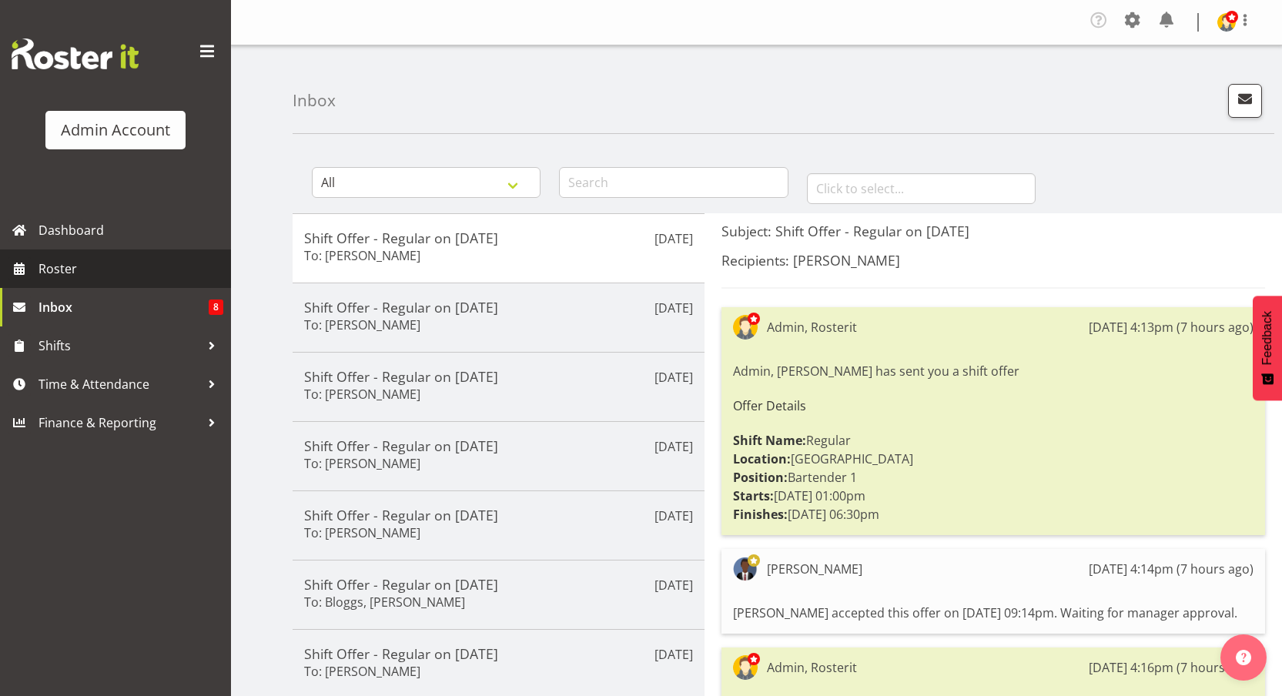
click at [75, 281] on link "Roster" at bounding box center [115, 268] width 231 height 38
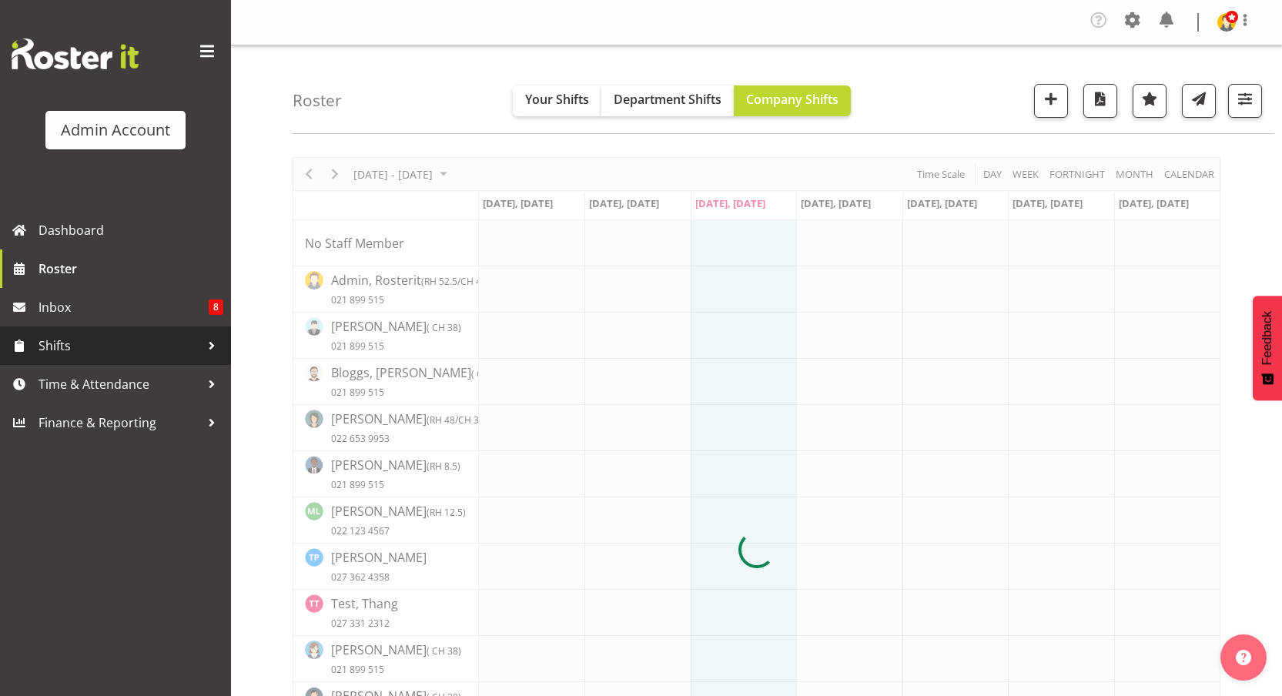
click at [71, 344] on span "Shifts" at bounding box center [119, 345] width 162 height 23
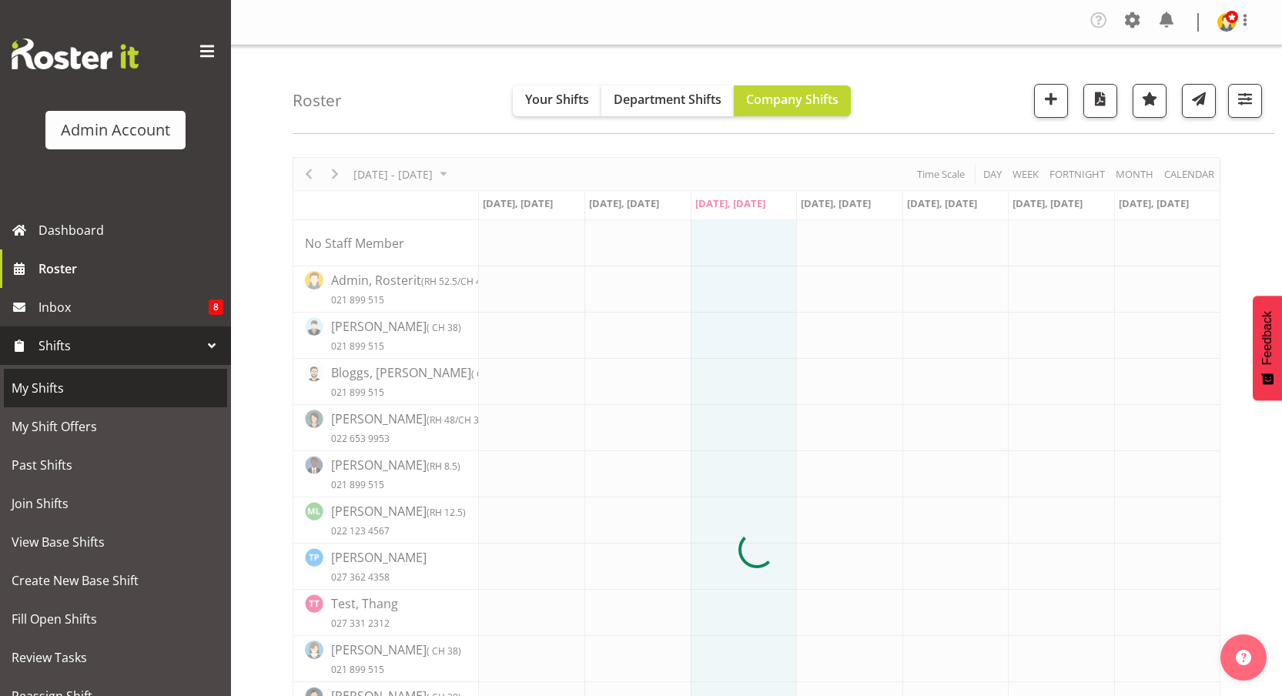
click at [75, 389] on span "My Shifts" at bounding box center [116, 387] width 208 height 23
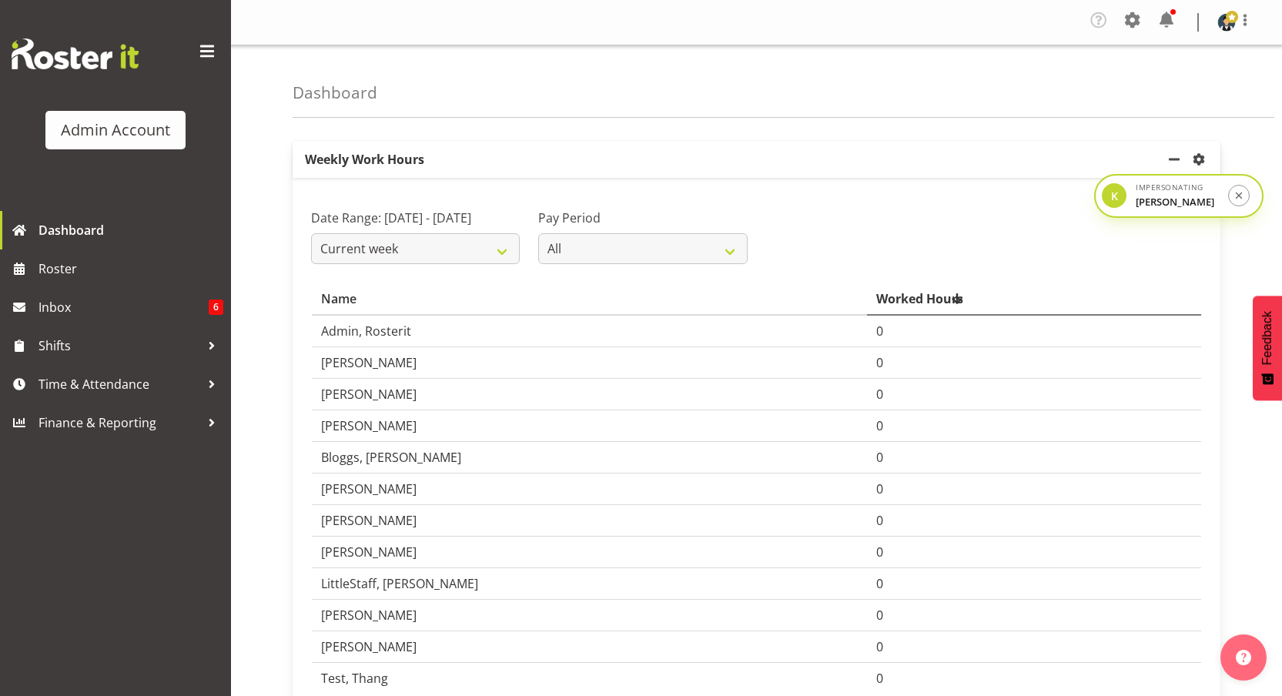
drag, startPoint x: 1125, startPoint y: 192, endPoint x: 908, endPoint y: 108, distance: 233.0
click at [872, 82] on div "Tasks Jobs Employees Profile Facial Recognition Log Out K Impersonating [PERSON…" at bounding box center [756, 372] width 1051 height 745
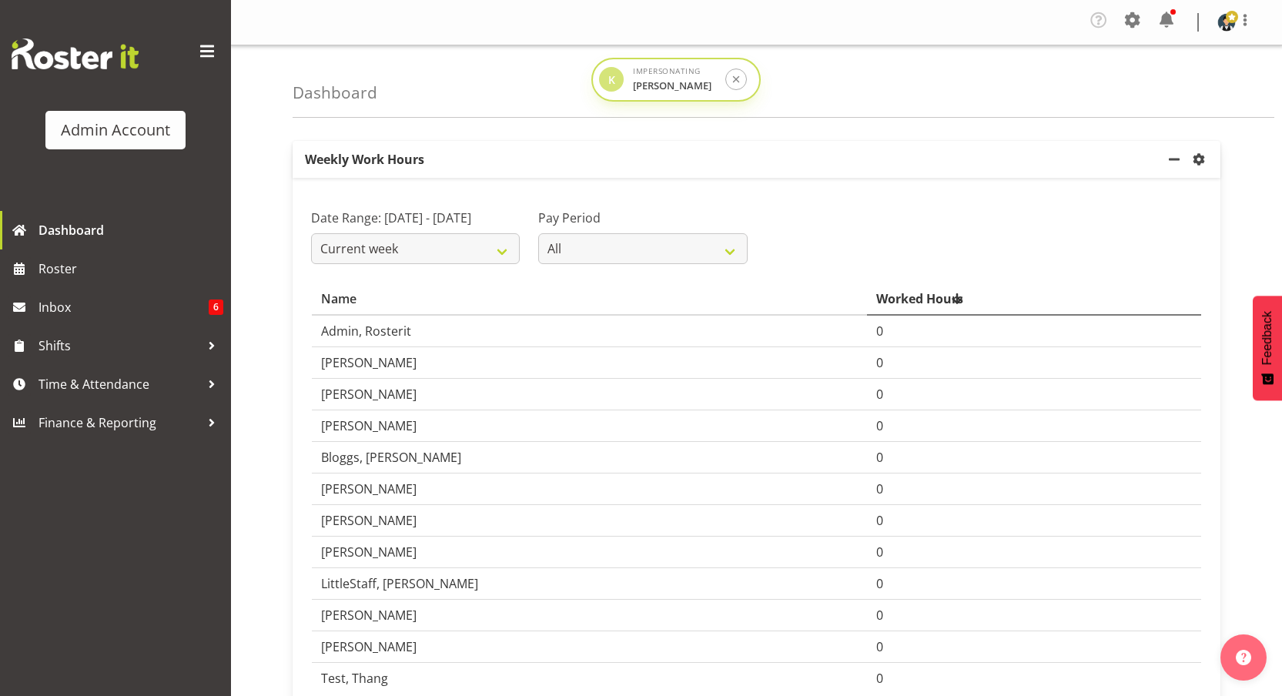
drag, startPoint x: 1110, startPoint y: 196, endPoint x: 607, endPoint y: 80, distance: 516.0
click at [607, 80] on div "K" at bounding box center [611, 79] width 25 height 25
click at [934, 94] on div "Dashboard" at bounding box center [784, 81] width 982 height 72
click at [86, 259] on span "Roster" at bounding box center [130, 268] width 185 height 23
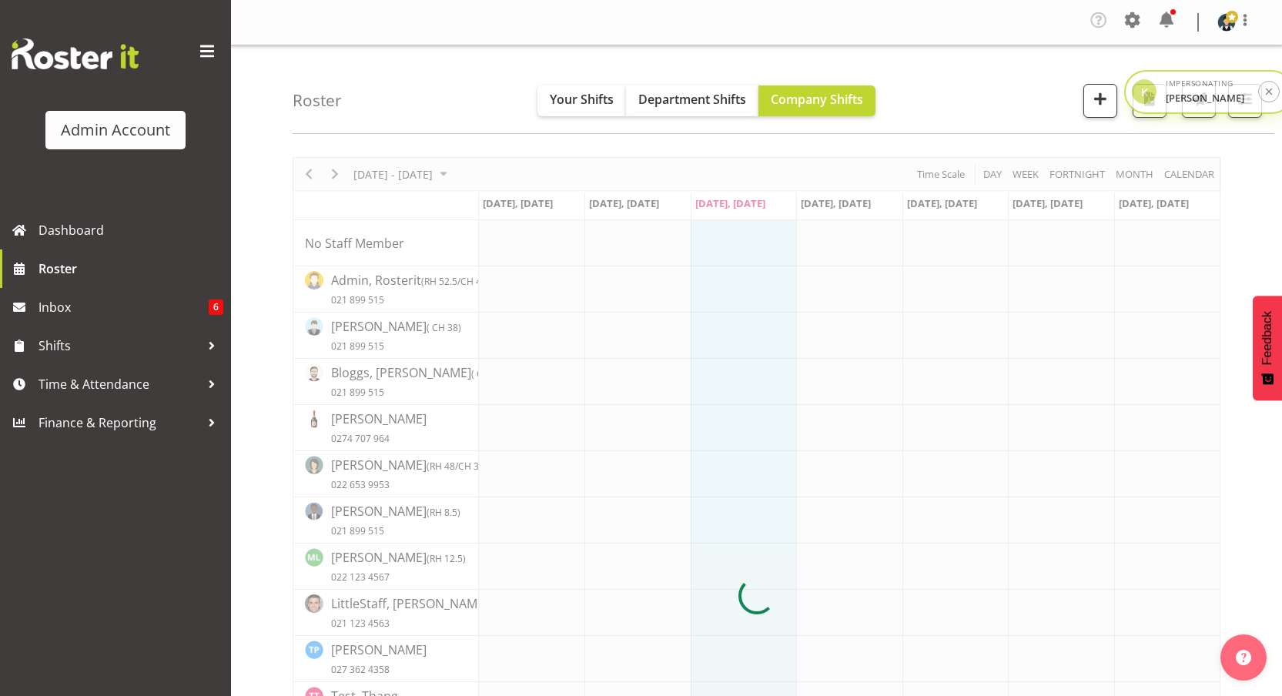
drag, startPoint x: 609, startPoint y: 84, endPoint x: 1145, endPoint y: 52, distance: 536.7
click at [1147, 79] on div "K" at bounding box center [1144, 91] width 25 height 25
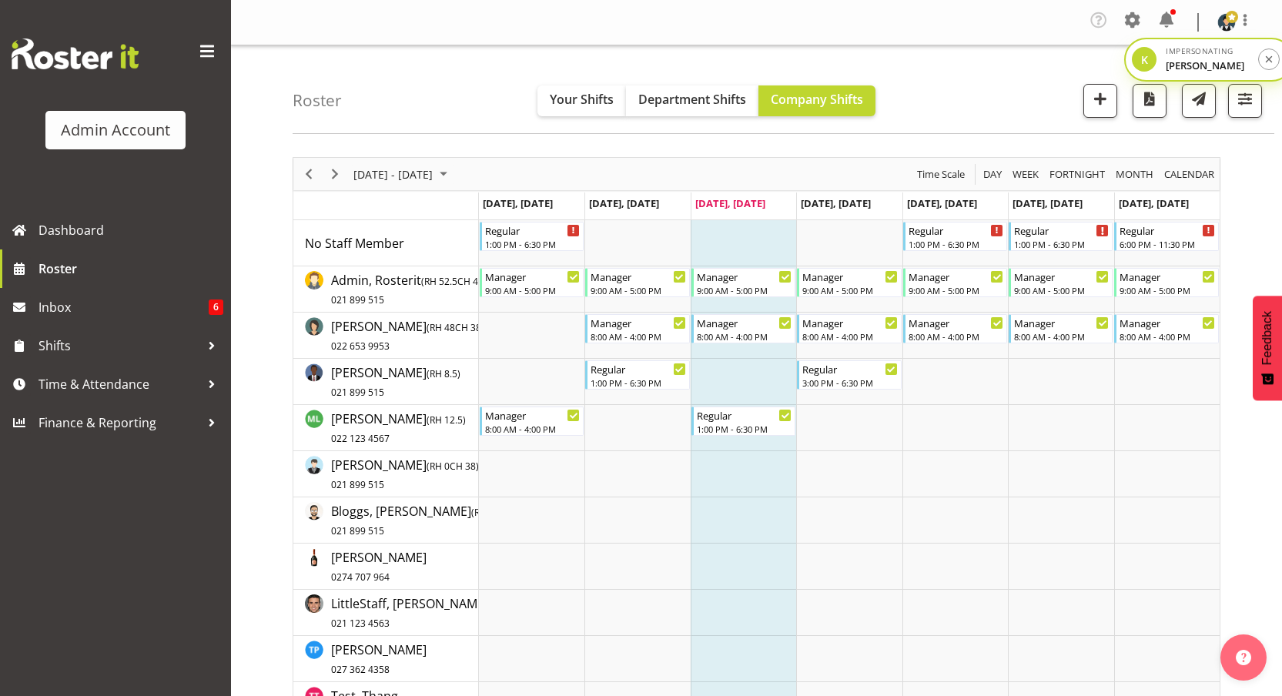
drag, startPoint x: 1142, startPoint y: 41, endPoint x: 1149, endPoint y: 121, distance: 80.4
click at [1129, 133] on div "Tasks Jobs Employees Profile Facial Recognition Log Out K Impersonating [PERSON…" at bounding box center [756, 523] width 1051 height 1046
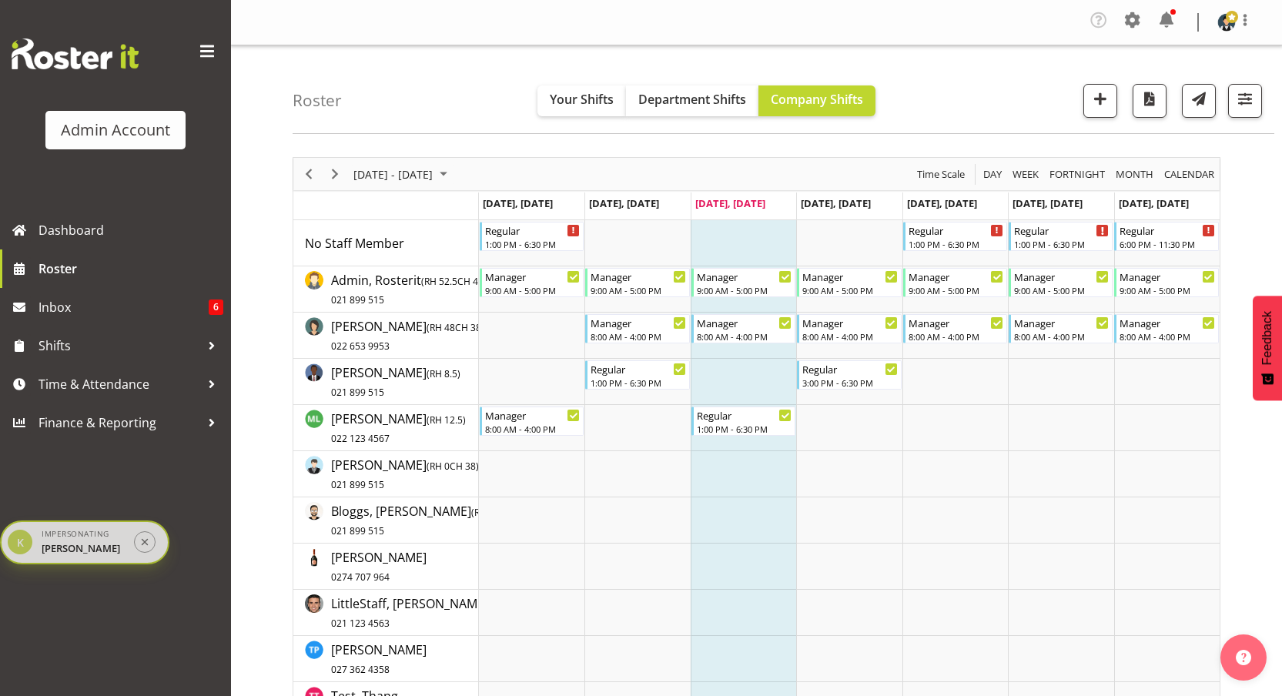
drag, startPoint x: 1149, startPoint y: 61, endPoint x: 0, endPoint y: 543, distance: 1246.6
click at [0, 543] on div "K Impersonating [PERSON_NAME]" at bounding box center [84, 542] width 169 height 44
click at [140, 621] on div "Admin Account Dashboard Roster Inbox 6 Shifts Time & Attendance Finance & Repor…" at bounding box center [115, 348] width 231 height 696
click at [88, 537] on div "Impersonating [PERSON_NAME]" at bounding box center [83, 542] width 83 height 28
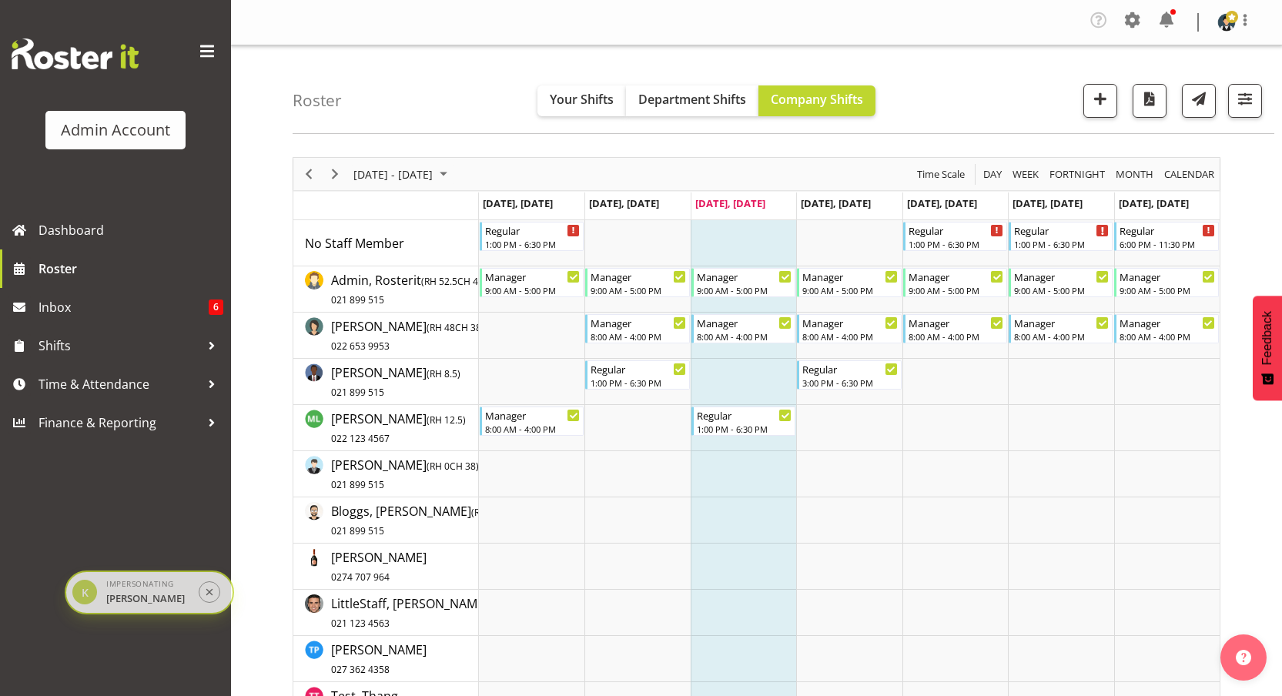
drag, startPoint x: 88, startPoint y: 537, endPoint x: 152, endPoint y: 587, distance: 81.8
click at [152, 587] on div "Impersonating [PERSON_NAME]" at bounding box center [147, 592] width 83 height 28
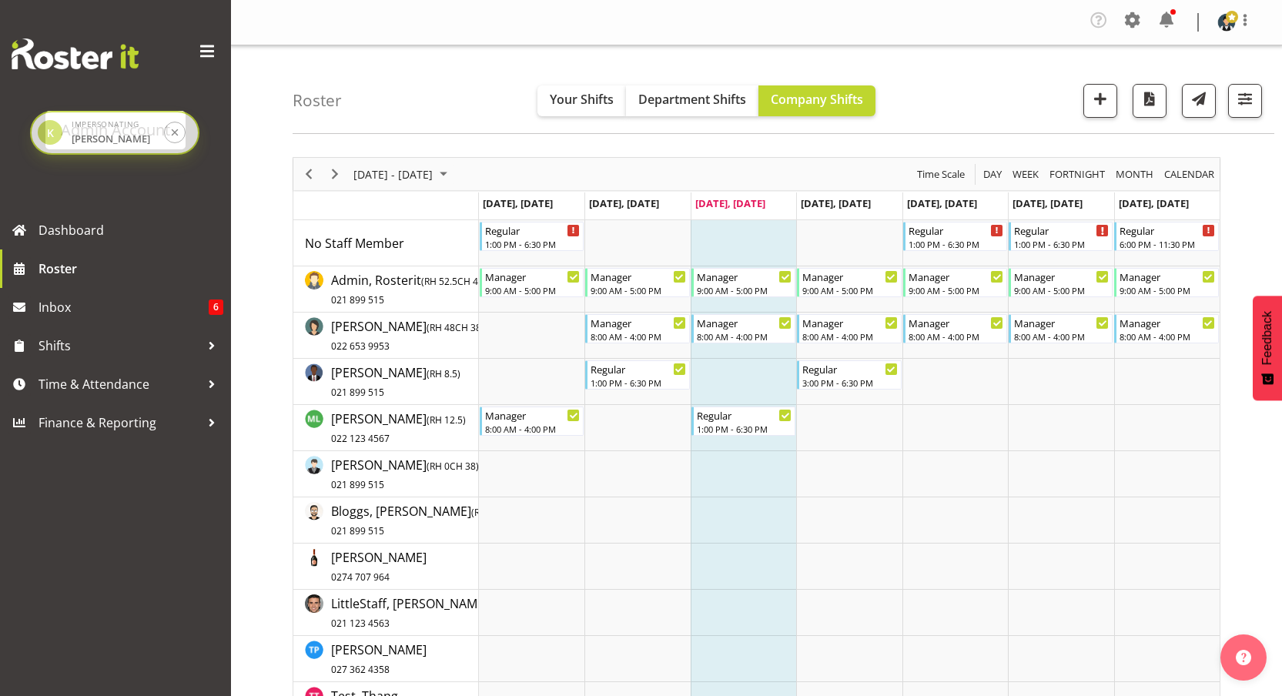
drag, startPoint x: 152, startPoint y: 587, endPoint x: 118, endPoint y: 127, distance: 460.9
click at [118, 127] on div "Impersonating [PERSON_NAME]" at bounding box center [113, 133] width 83 height 28
click at [1234, 99] on button "button" at bounding box center [1245, 101] width 34 height 34
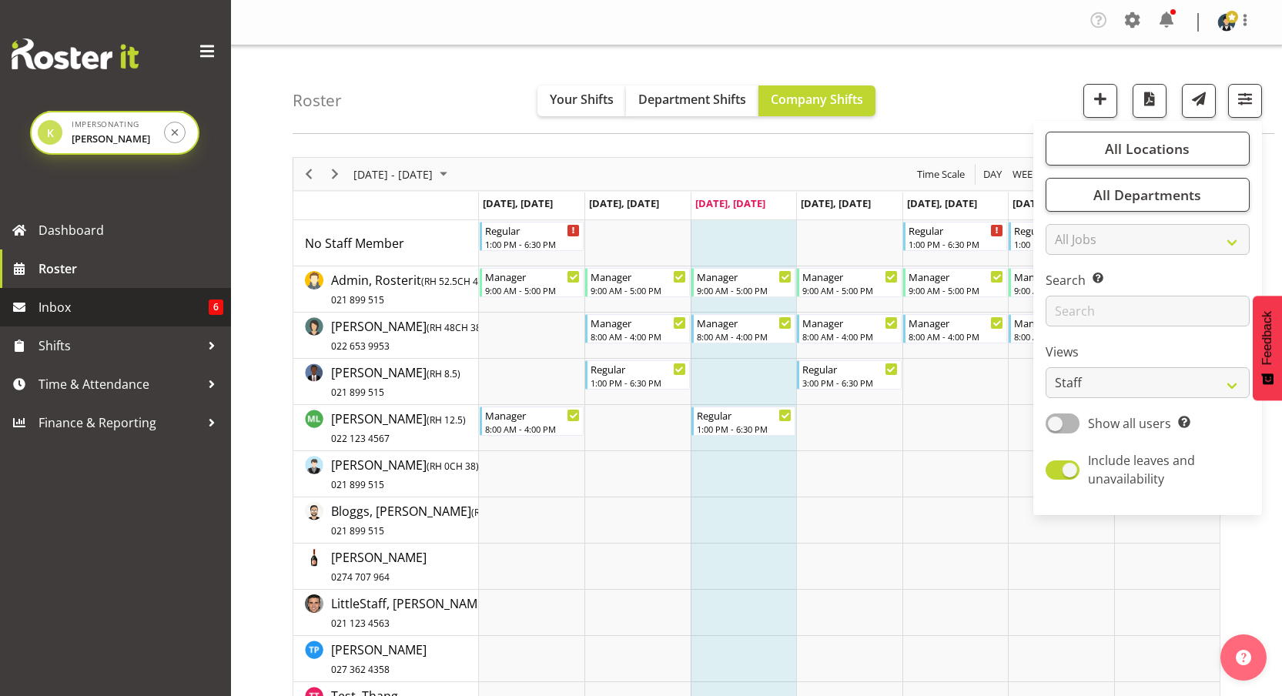
click at [112, 318] on span "Inbox" at bounding box center [123, 307] width 170 height 23
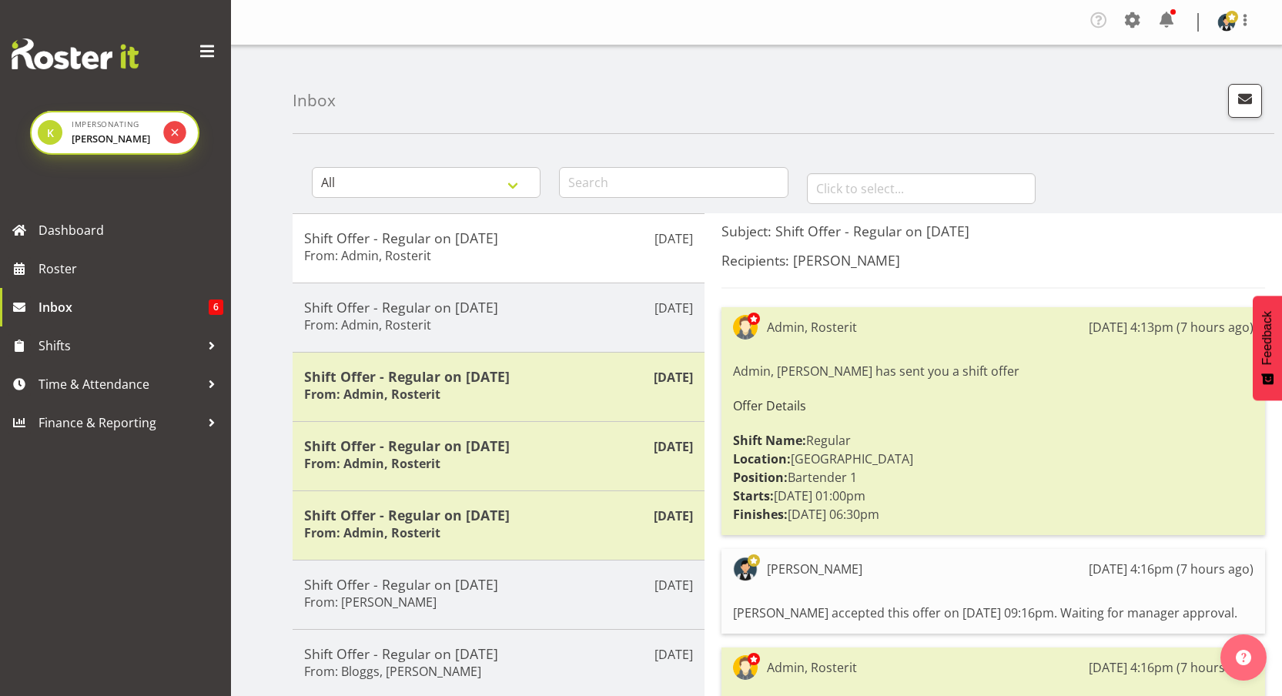
click at [181, 129] on button "submit" at bounding box center [174, 133] width 22 height 22
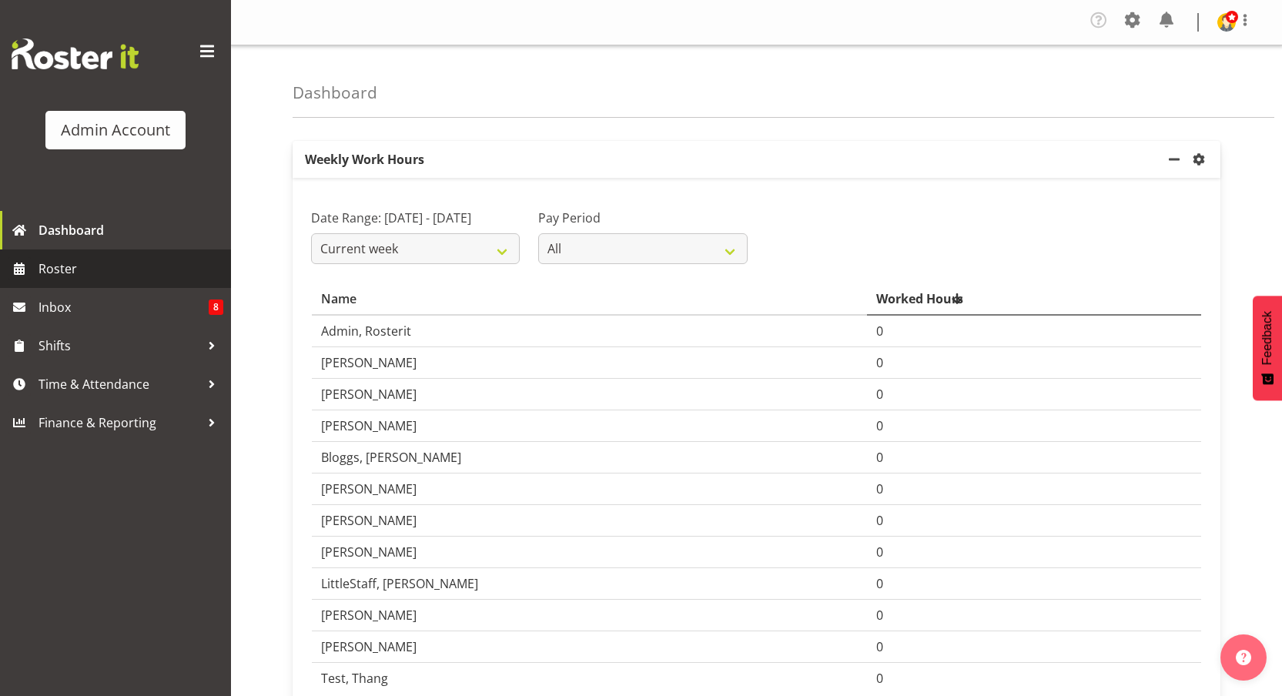
click at [86, 271] on span "Roster" at bounding box center [130, 268] width 185 height 23
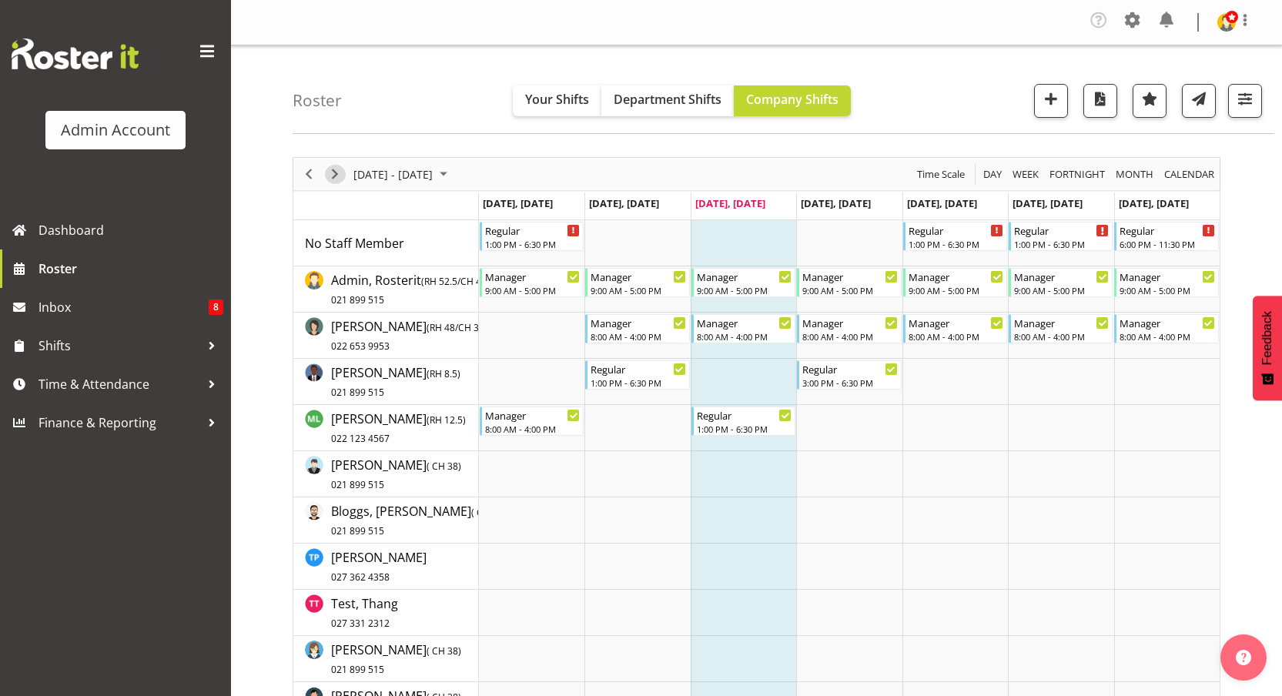
click at [334, 170] on span "Next" at bounding box center [335, 174] width 18 height 19
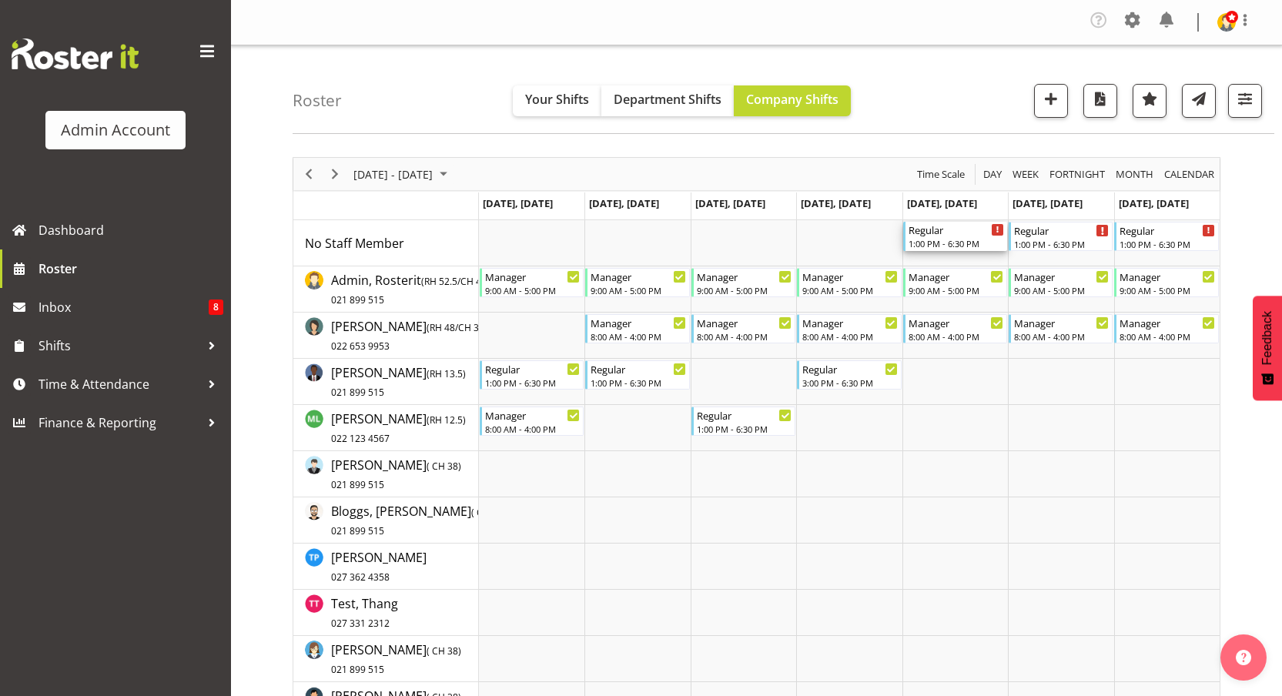
click at [938, 239] on div "1:00 PM - 6:30 PM" at bounding box center [955, 243] width 95 height 12
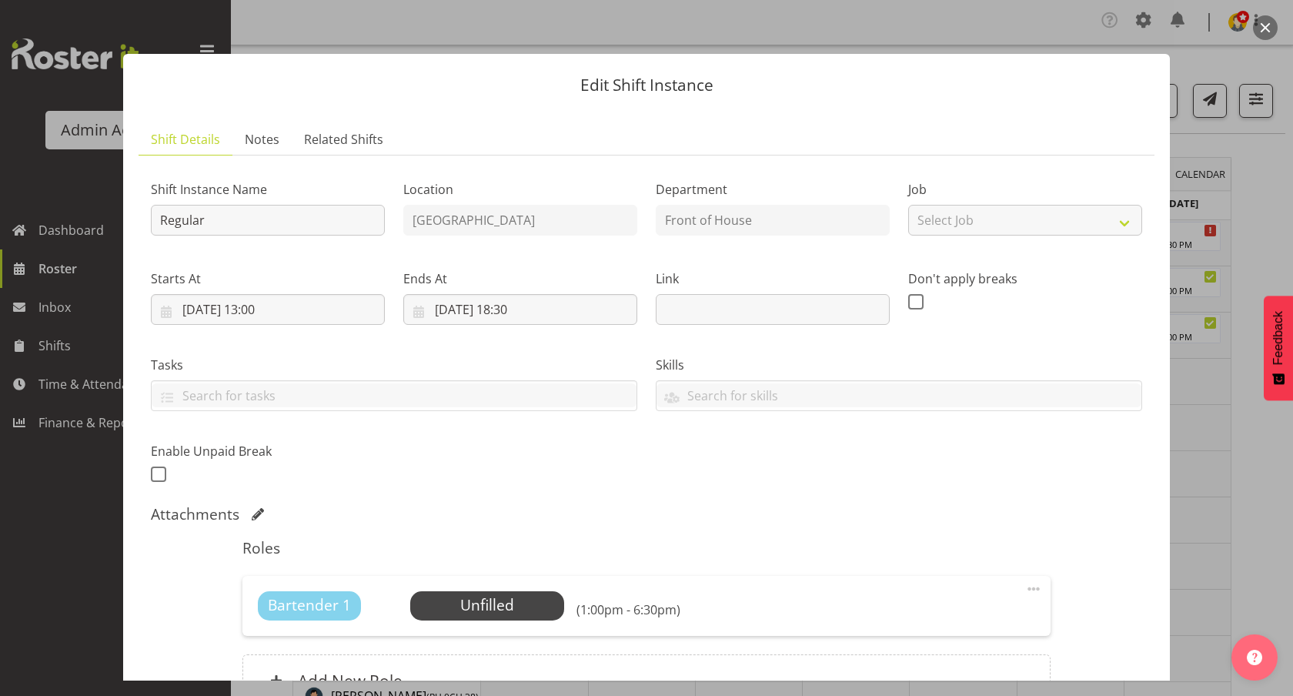
scroll to position [163, 0]
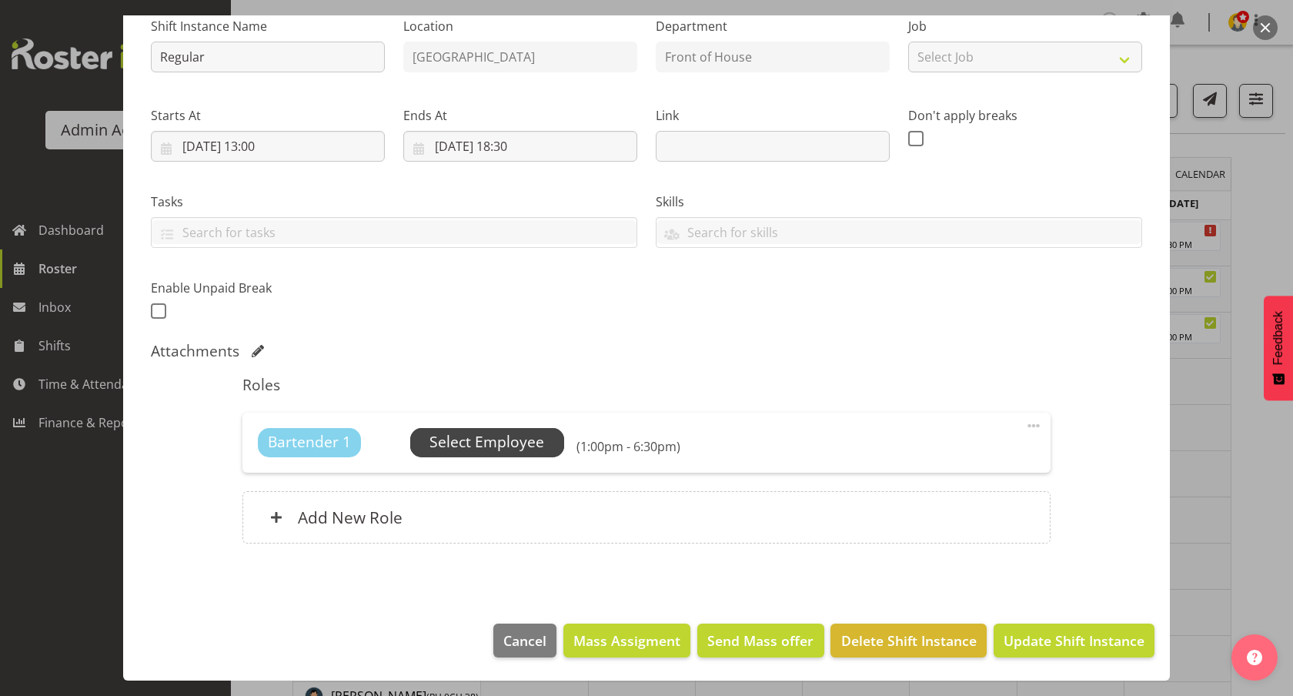
click at [537, 441] on span "Select Employee" at bounding box center [487, 442] width 115 height 22
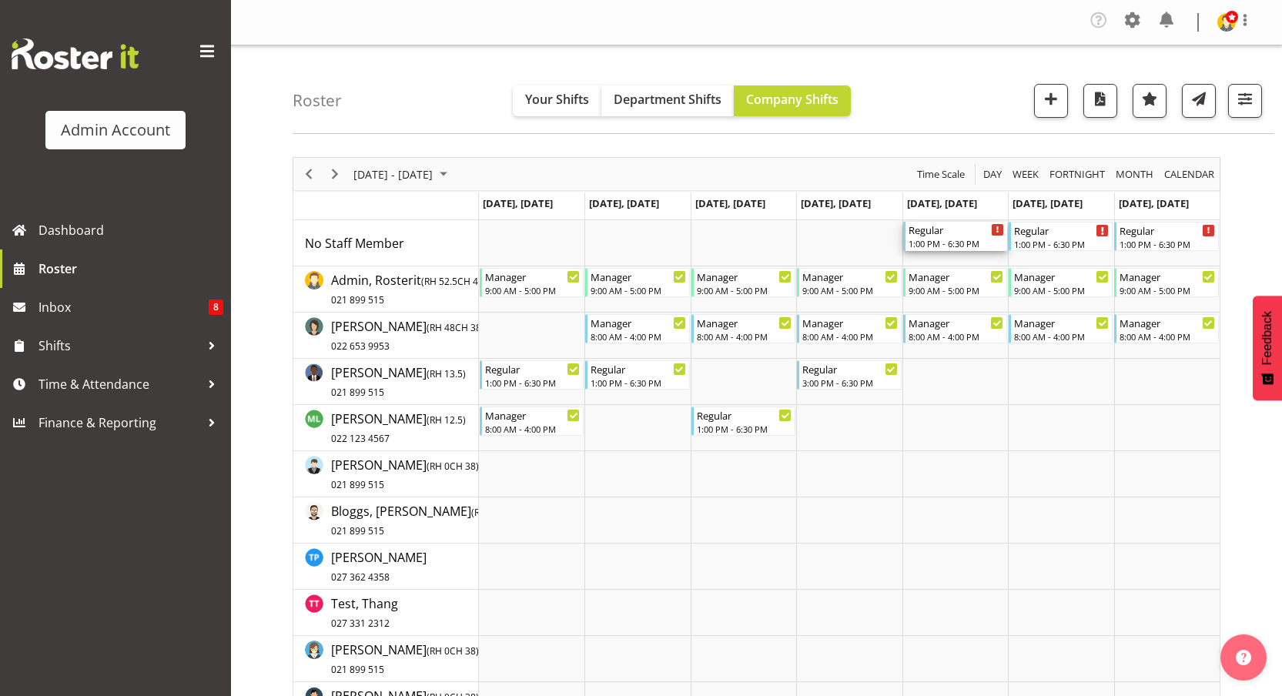
click at [946, 239] on div "1:00 PM - 6:30 PM" at bounding box center [955, 243] width 95 height 12
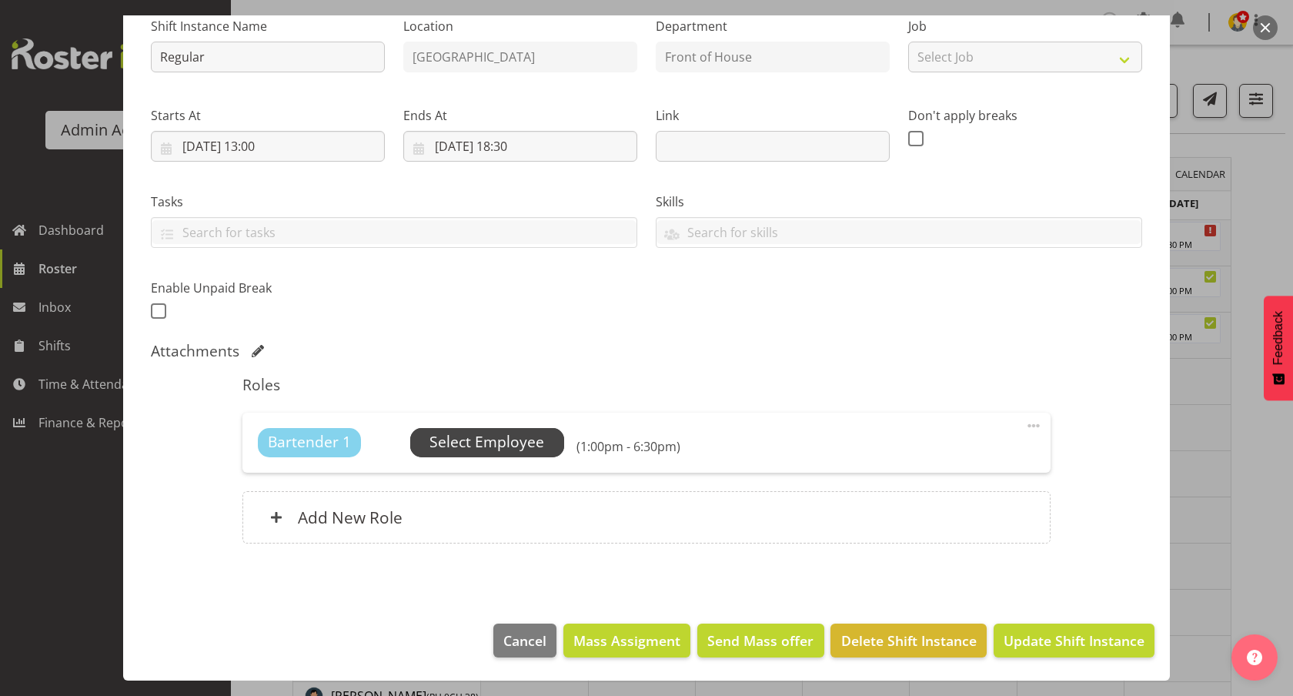
click at [510, 440] on span "Select Employee" at bounding box center [487, 442] width 115 height 22
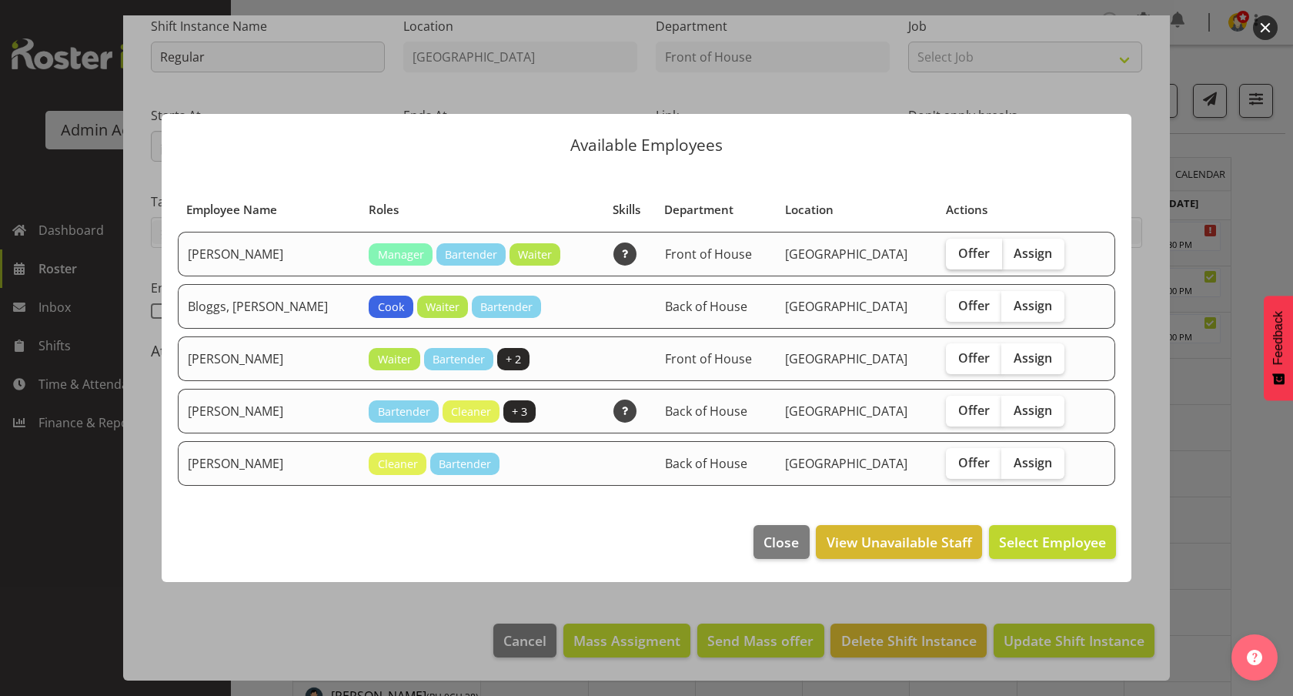
click at [958, 257] on span "Offer" at bounding box center [974, 253] width 32 height 15
click at [946, 257] on input "Offer" at bounding box center [951, 253] width 10 height 10
checkbox input "true"
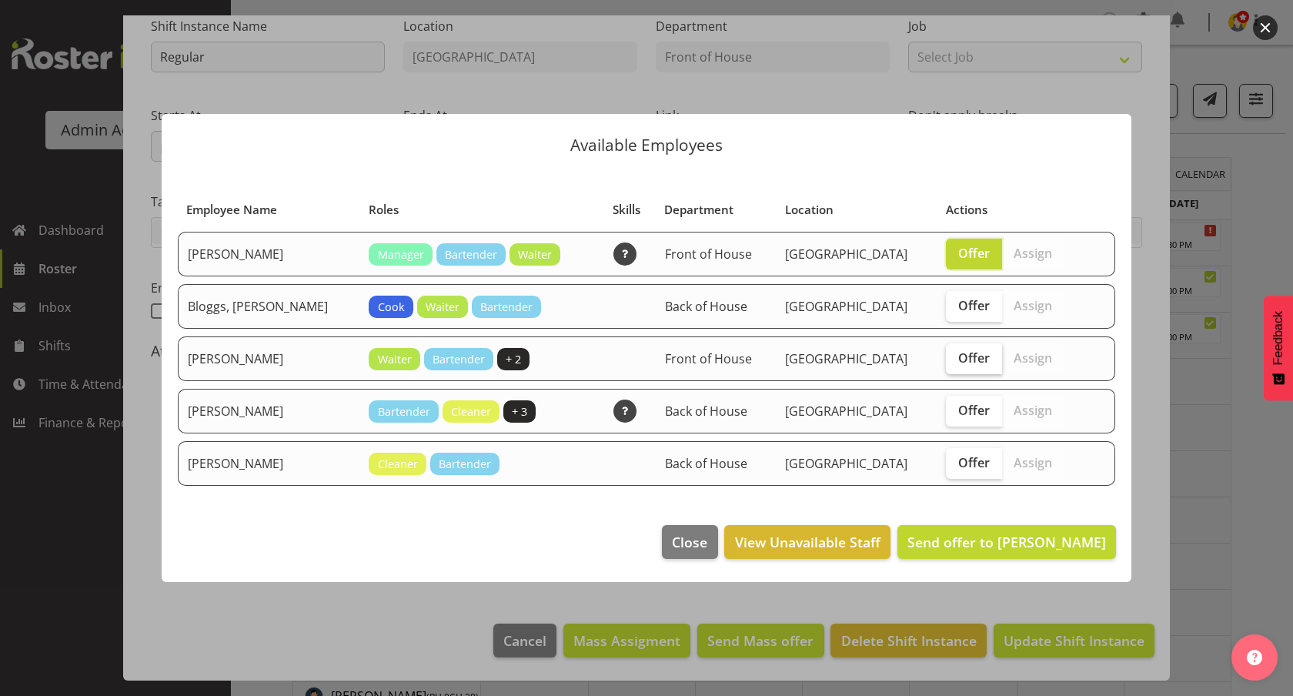
click at [958, 355] on span "Offer" at bounding box center [974, 357] width 32 height 15
click at [946, 355] on input "Offer" at bounding box center [951, 358] width 10 height 10
checkbox input "true"
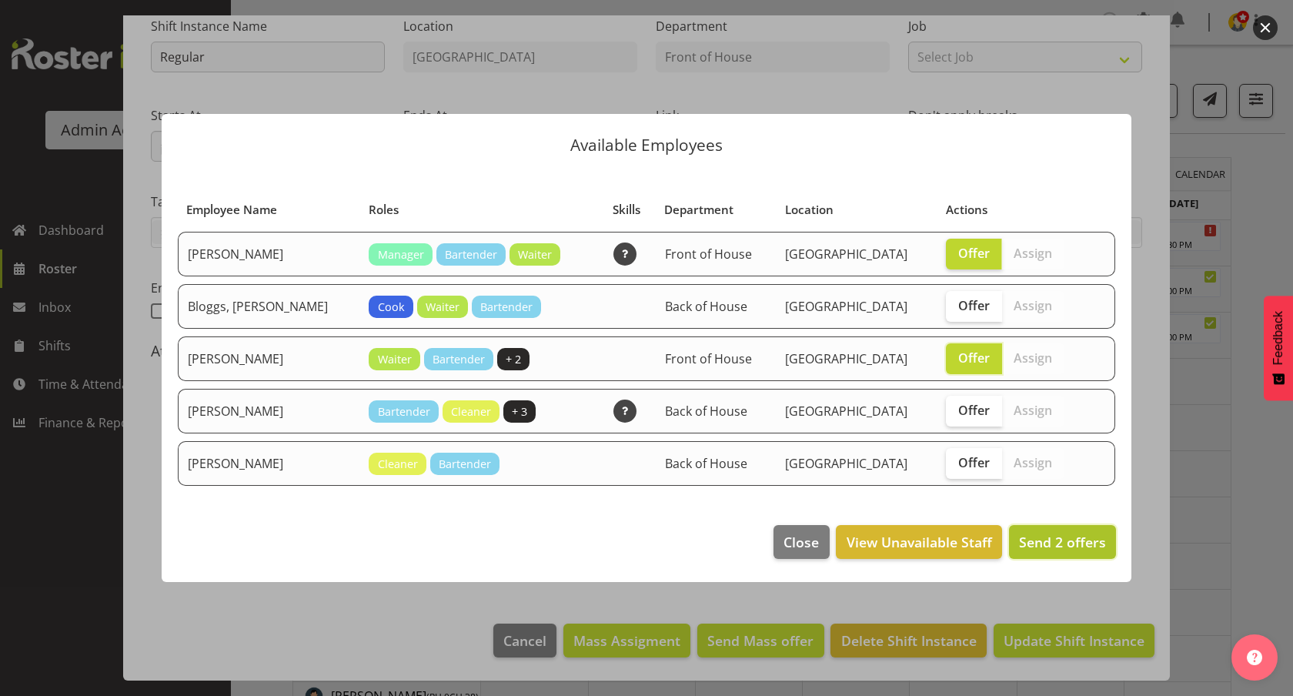
click at [1038, 538] on span "Send 2 offers" at bounding box center [1062, 542] width 87 height 18
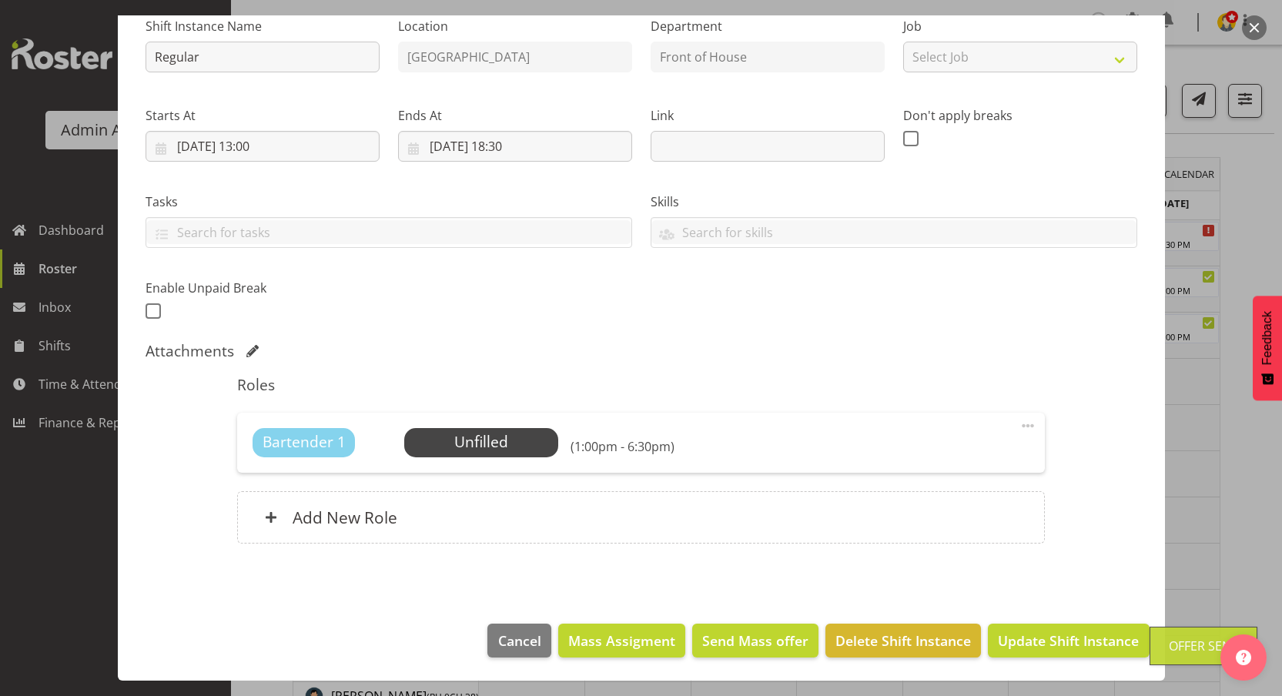
click at [1223, 185] on div at bounding box center [641, 348] width 1282 height 696
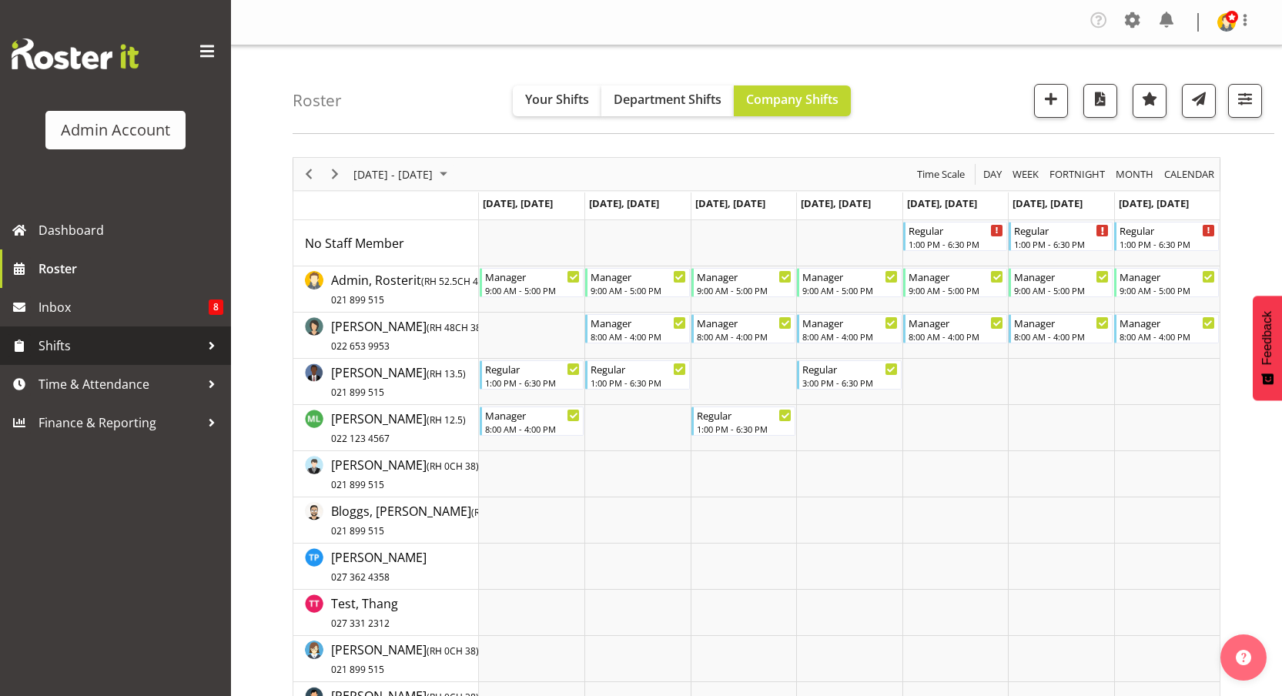
click at [82, 352] on span "Shifts" at bounding box center [119, 345] width 162 height 23
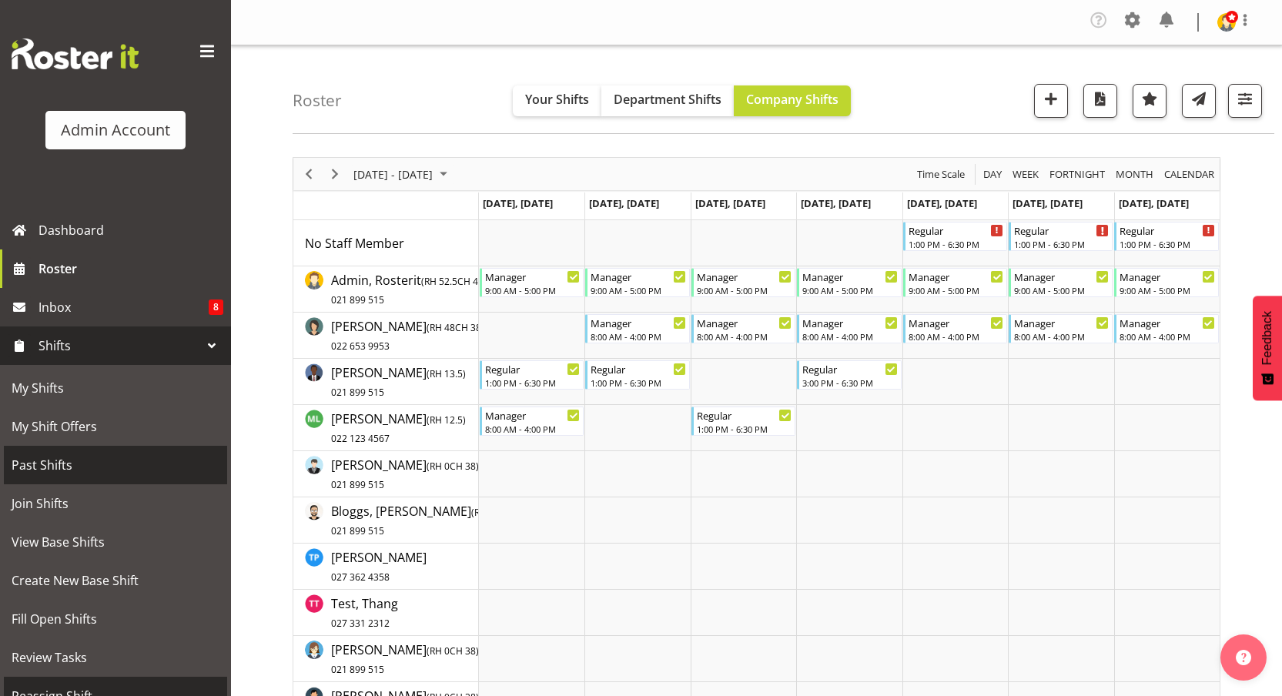
scroll to position [159, 0]
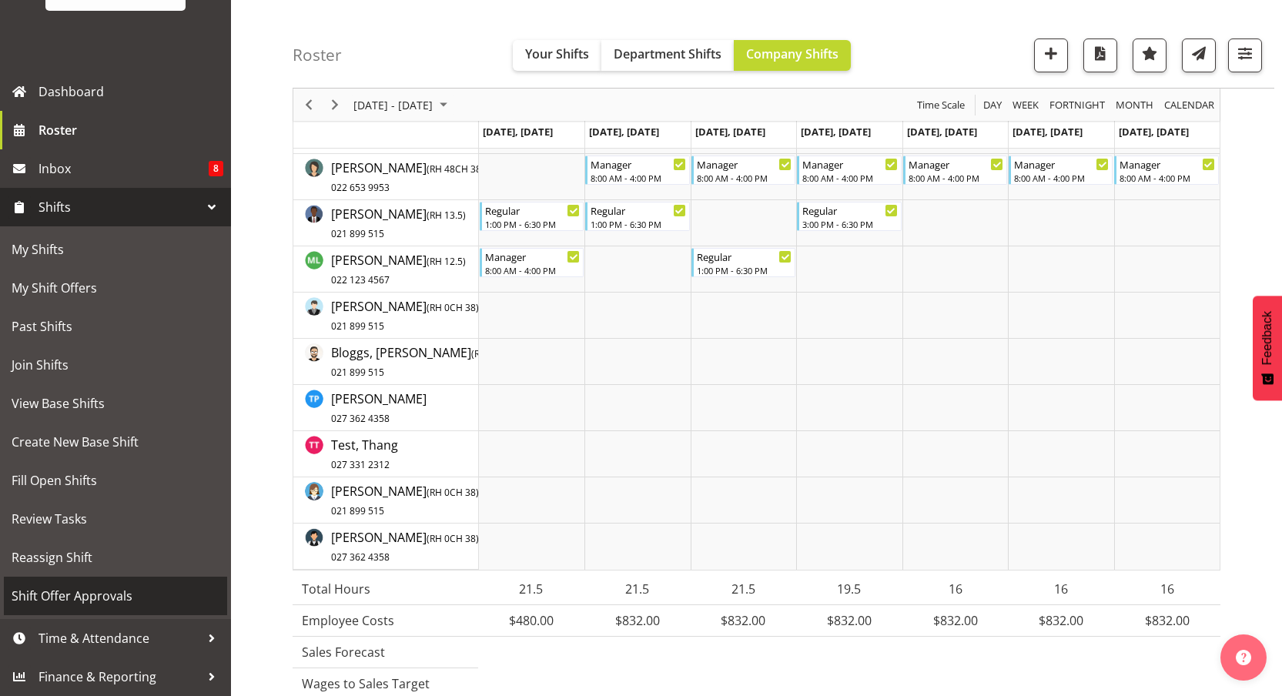
click at [65, 588] on span "Shift Offer Approvals" at bounding box center [116, 595] width 208 height 23
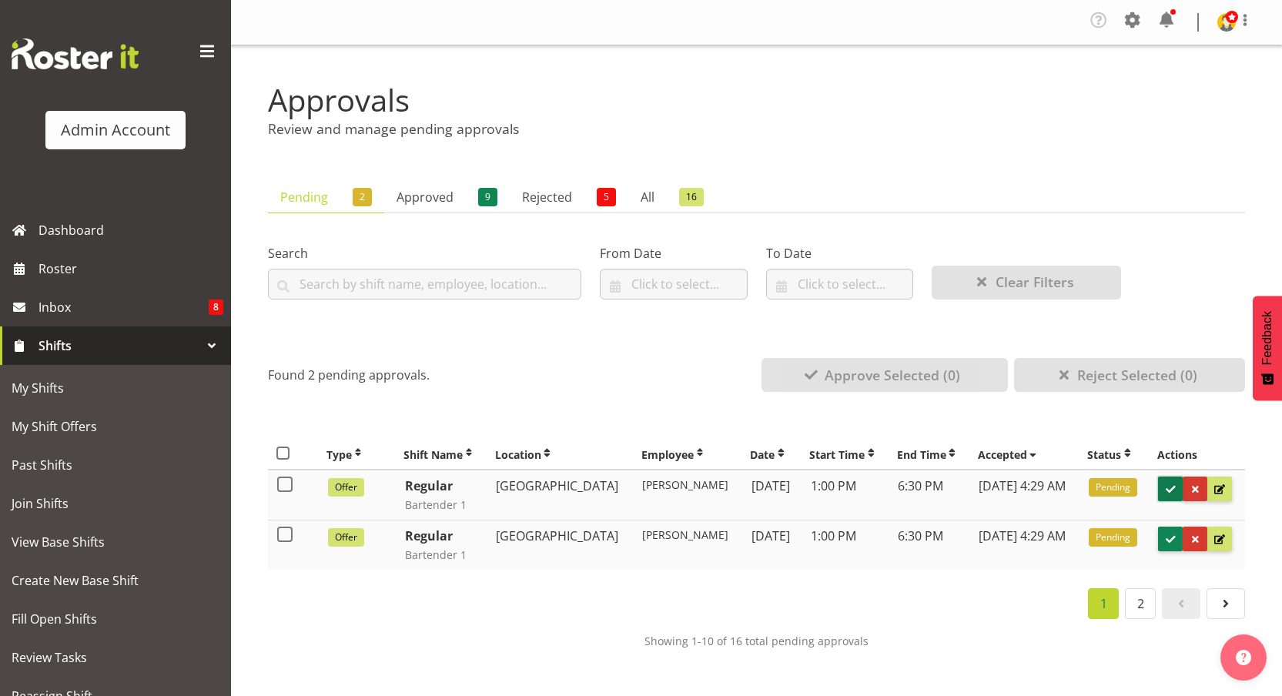
click at [1166, 486] on span at bounding box center [1170, 489] width 15 height 15
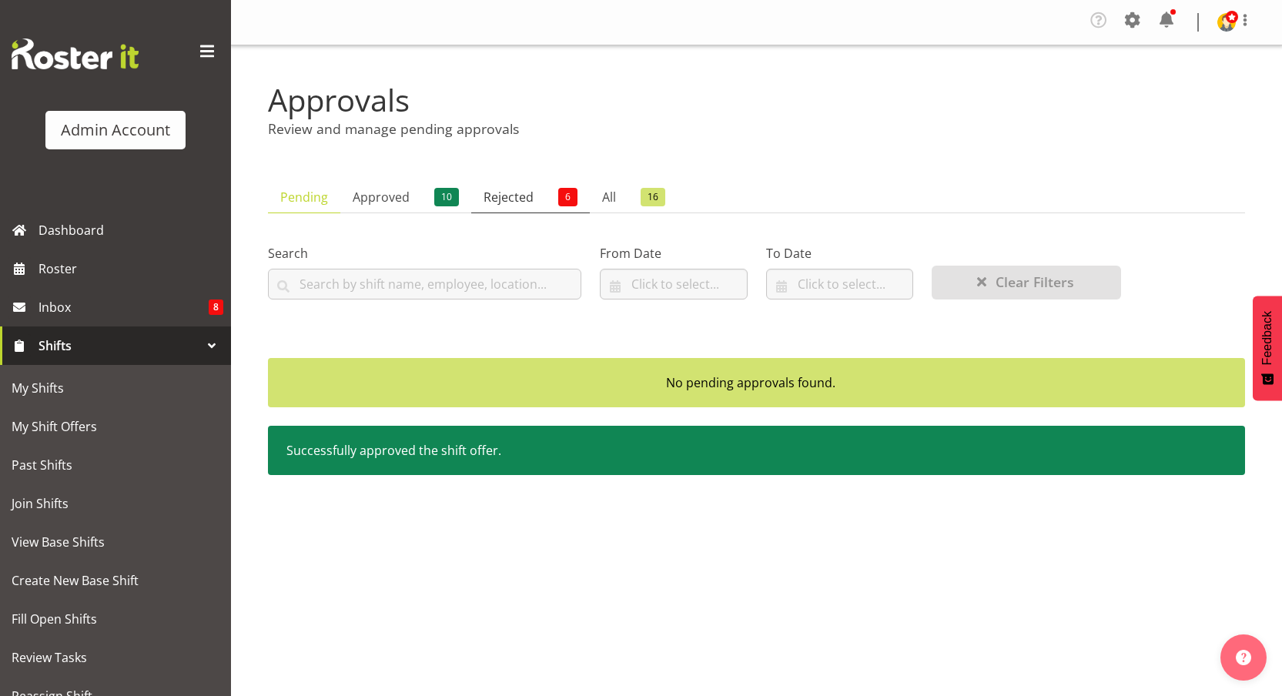
click at [513, 197] on link "Rejected 6" at bounding box center [530, 198] width 119 height 32
